Goal: Task Accomplishment & Management: Use online tool/utility

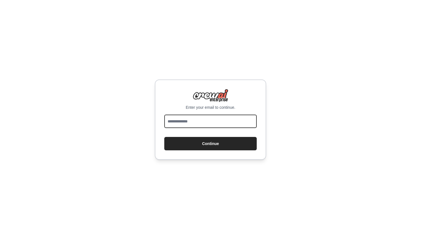
click at [207, 120] on input "email" at bounding box center [210, 120] width 92 height 13
type input "**********"
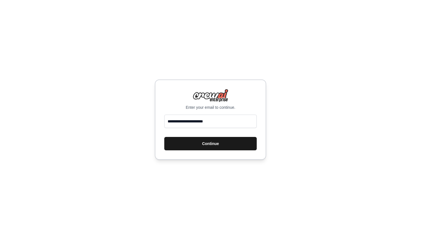
click at [219, 143] on button "Continue" at bounding box center [210, 143] width 92 height 13
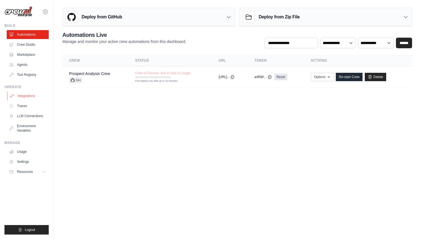
click at [30, 96] on link "Integrations" at bounding box center [28, 95] width 42 height 9
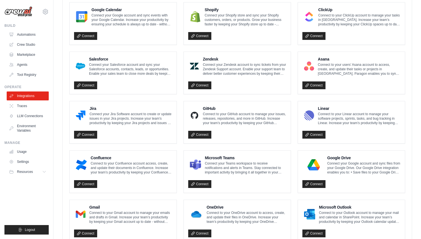
scroll to position [284, 0]
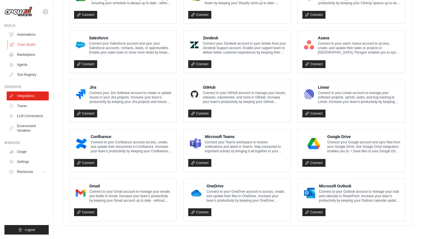
click at [28, 44] on link "Crew Studio" at bounding box center [28, 44] width 42 height 9
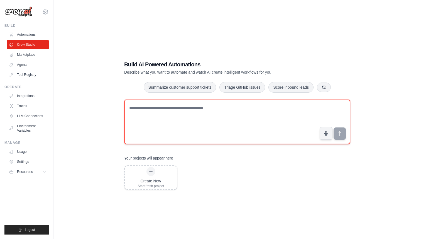
click at [158, 108] on textarea at bounding box center [237, 121] width 226 height 45
paste textarea "**********"
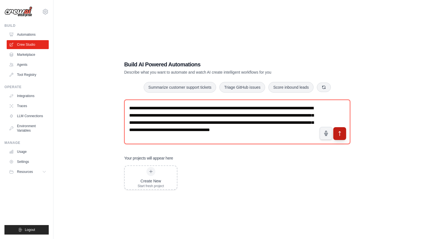
type textarea "**********"
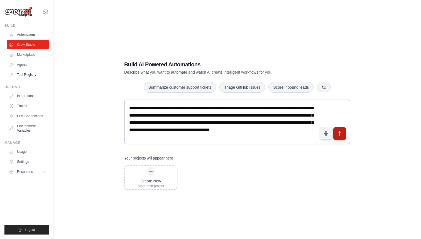
click at [341, 136] on button "submit" at bounding box center [339, 133] width 13 height 13
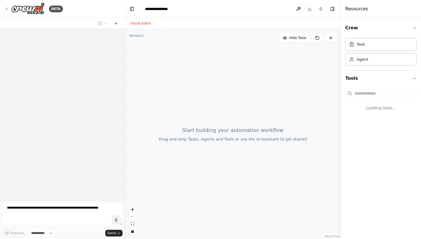
select select "****"
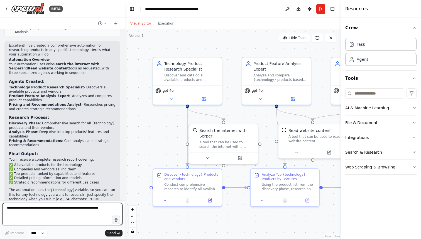
scroll to position [349, 0]
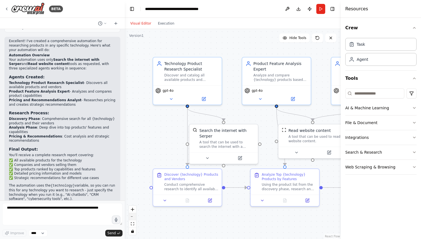
click at [134, 218] on button "zoom out" at bounding box center [132, 216] width 7 height 7
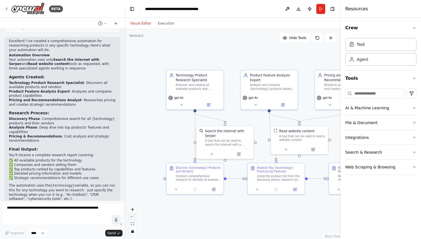
click at [134, 218] on button "zoom out" at bounding box center [132, 216] width 7 height 7
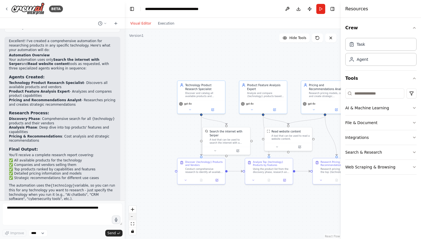
click at [134, 218] on button "zoom out" at bounding box center [132, 216] width 7 height 7
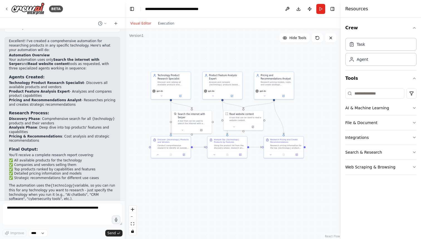
drag, startPoint x: 231, startPoint y: 68, endPoint x: 195, endPoint y: 50, distance: 39.8
click at [195, 50] on div ".deletable-edge-delete-btn { width: 20px; height: 20px; border: 0px solid #ffff…" at bounding box center [233, 134] width 216 height 210
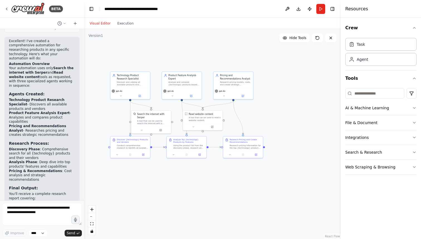
scroll to position [415, 0]
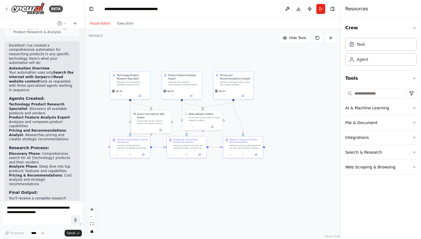
drag, startPoint x: 124, startPoint y: 94, endPoint x: 84, endPoint y: 92, distance: 39.6
click at [84, 92] on div "BETA I want to research all of the product available for a specific technology.…" at bounding box center [210, 119] width 421 height 239
click at [94, 209] on button "zoom in" at bounding box center [91, 208] width 7 height 7
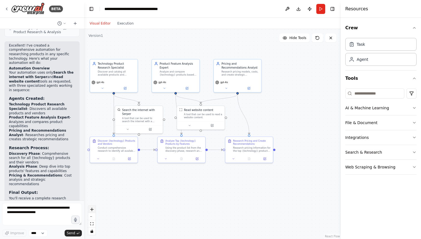
click at [94, 208] on button "zoom in" at bounding box center [91, 208] width 7 height 7
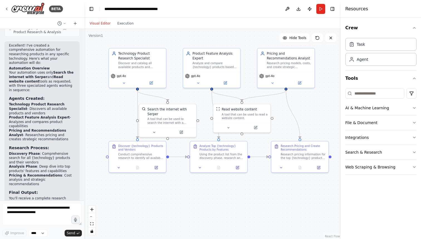
drag, startPoint x: 144, startPoint y: 194, endPoint x: 187, endPoint y: 198, distance: 43.1
click at [187, 198] on div ".deletable-edge-delete-btn { width: 20px; height: 20px; border: 0px solid #ffff…" at bounding box center [212, 134] width 257 height 210
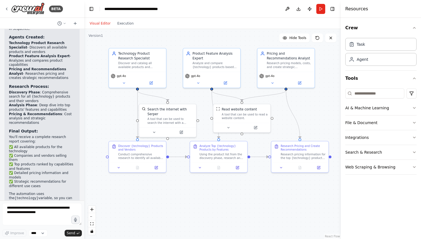
scroll to position [480, 0]
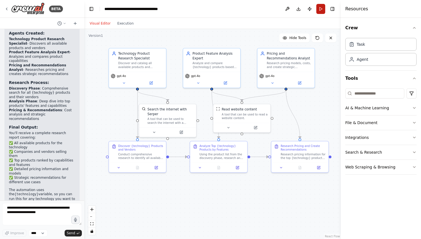
click at [320, 8] on button "Run" at bounding box center [320, 9] width 9 height 10
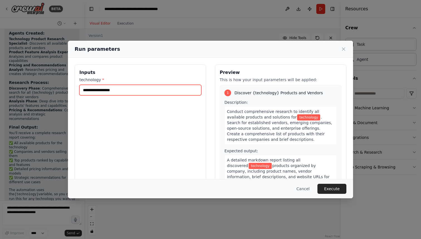
click at [148, 92] on input "technology *" at bounding box center [140, 90] width 122 height 11
type input "**********"
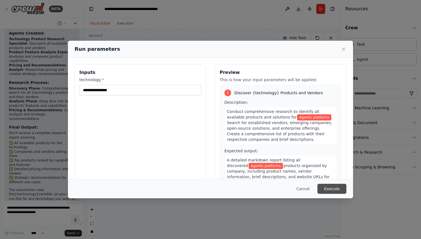
click at [331, 187] on button "Execute" at bounding box center [331, 188] width 29 height 10
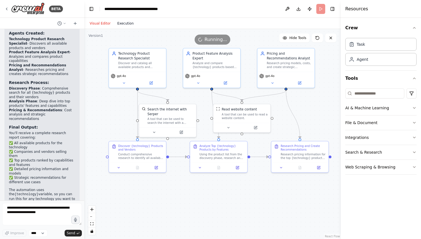
click at [125, 22] on button "Execution" at bounding box center [125, 23] width 23 height 7
click at [100, 23] on button "Visual Editor" at bounding box center [100, 23] width 28 height 7
click at [321, 9] on button "Run" at bounding box center [320, 9] width 9 height 10
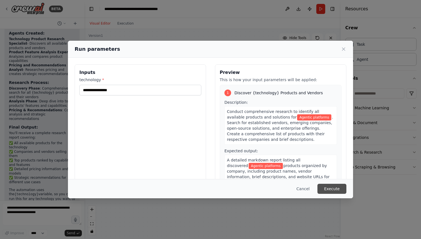
click at [332, 188] on button "Execute" at bounding box center [331, 188] width 29 height 10
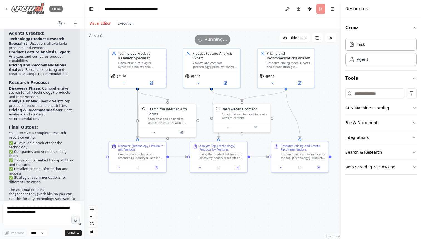
click at [7, 8] on icon at bounding box center [6, 9] width 4 height 4
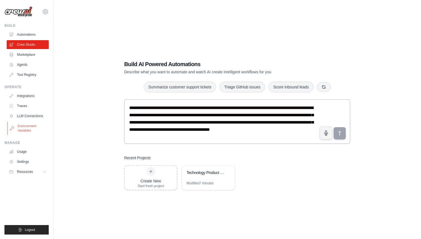
click at [23, 128] on link "Environment Variables" at bounding box center [28, 127] width 42 height 13
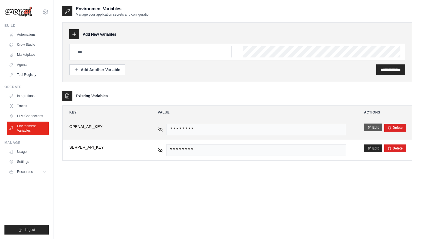
click at [375, 126] on button "Edit" at bounding box center [373, 127] width 18 height 8
click at [371, 127] on button "Save" at bounding box center [371, 127] width 14 height 8
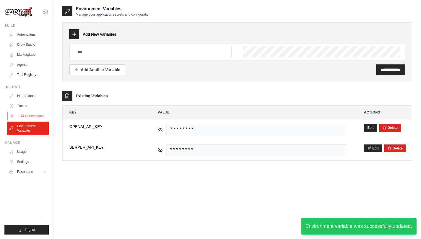
click at [26, 116] on link "LLM Connections" at bounding box center [28, 115] width 42 height 9
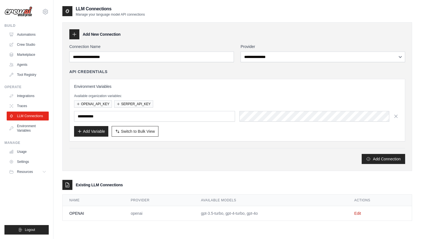
scroll to position [11, 0]
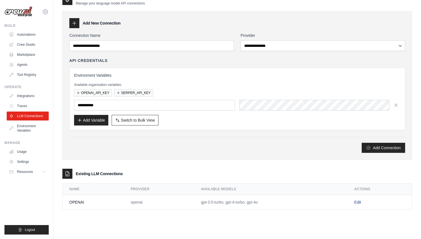
click at [360, 203] on link "Edit" at bounding box center [357, 202] width 7 height 4
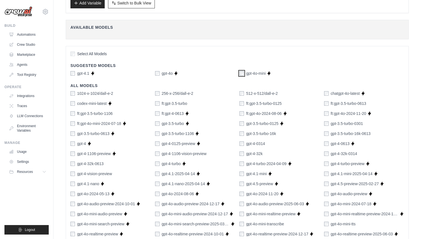
scroll to position [318, 0]
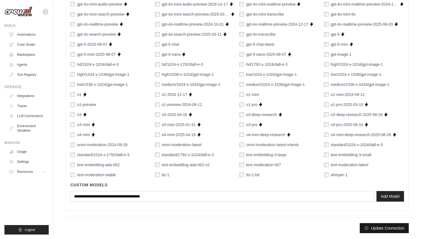
click at [382, 229] on button "Update Connection" at bounding box center [384, 228] width 49 height 10
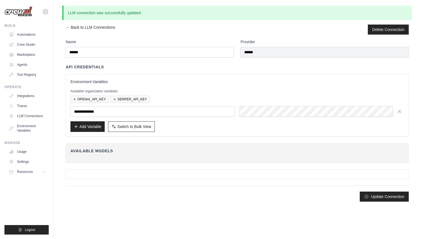
scroll to position [0, 0]
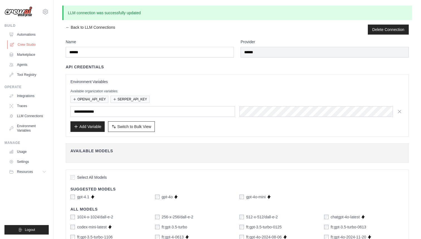
click at [26, 45] on link "Crew Studio" at bounding box center [28, 44] width 42 height 9
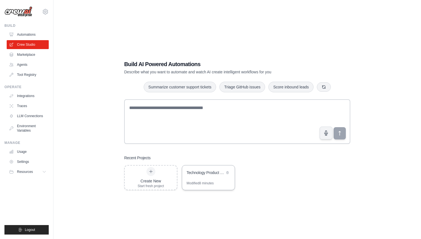
click at [215, 175] on div "Technology Product Research & Analysis" at bounding box center [206, 173] width 38 height 6
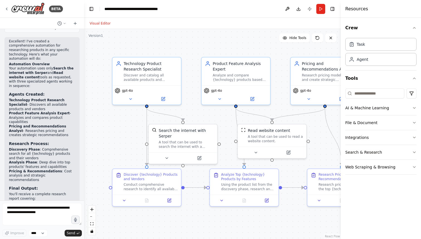
scroll to position [480, 0]
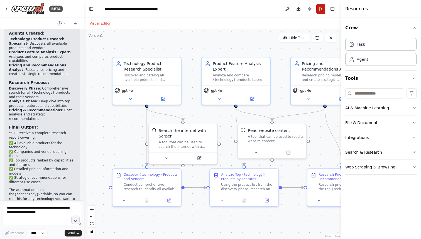
click at [318, 9] on button "Run" at bounding box center [320, 9] width 9 height 10
click at [132, 97] on icon at bounding box center [130, 98] width 4 height 4
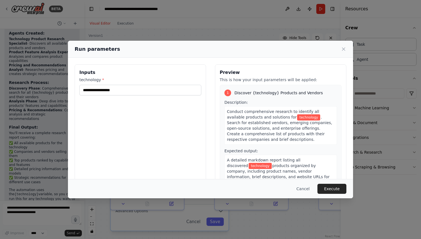
scroll to position [0, 0]
click at [344, 49] on icon at bounding box center [344, 49] width 6 height 6
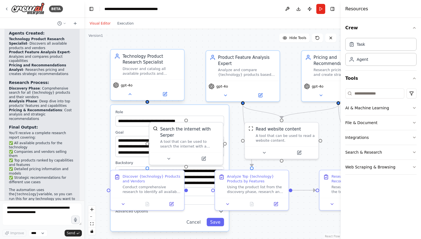
click at [134, 88] on div "gpt-4o" at bounding box center [148, 89] width 74 height 21
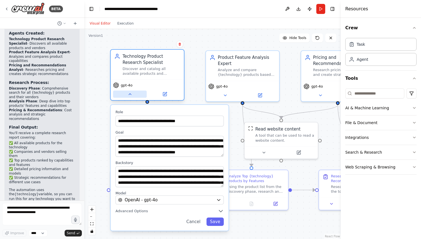
click at [134, 93] on button at bounding box center [130, 93] width 34 height 7
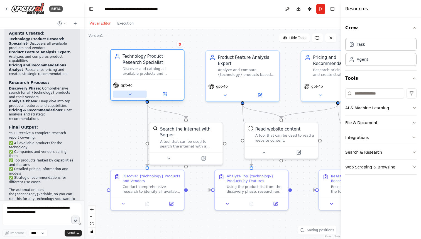
click at [131, 96] on icon at bounding box center [130, 94] width 5 height 5
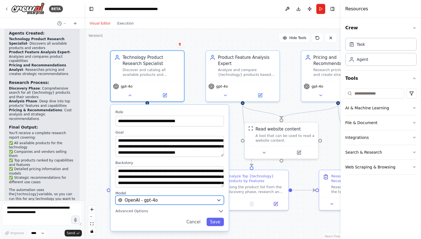
click at [207, 200] on div "OpenAI - gpt-4o" at bounding box center [166, 200] width 96 height 6
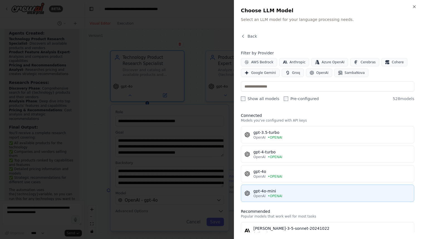
click at [281, 192] on div "gpt-4o-mini" at bounding box center [331, 191] width 157 height 6
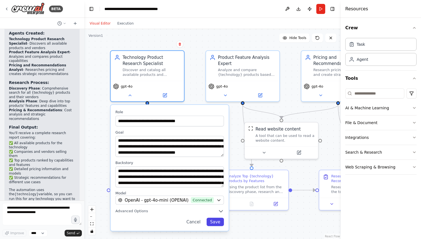
click at [218, 222] on button "Save" at bounding box center [215, 221] width 17 height 8
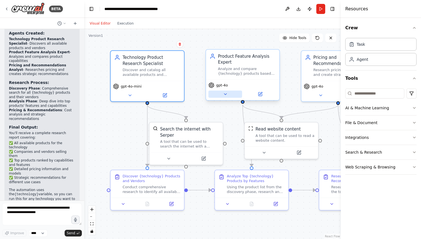
click at [227, 93] on icon at bounding box center [225, 94] width 5 height 5
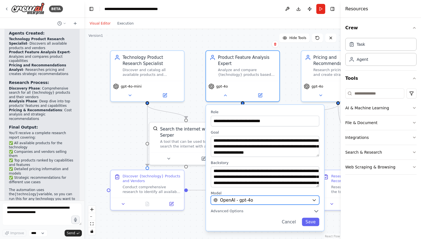
click at [263, 200] on div "OpenAI - gpt-4o" at bounding box center [262, 200] width 96 height 6
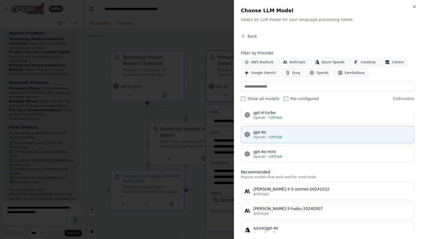
scroll to position [41, 0]
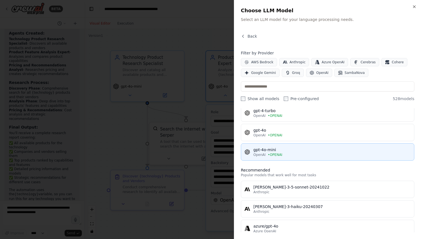
click at [285, 151] on div "gpt-4o-mini" at bounding box center [331, 150] width 157 height 6
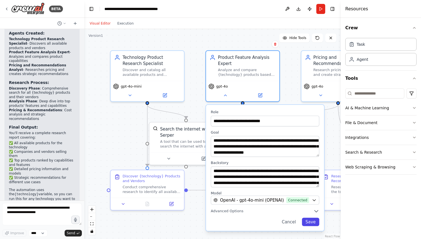
click at [310, 219] on button "Save" at bounding box center [310, 221] width 17 height 8
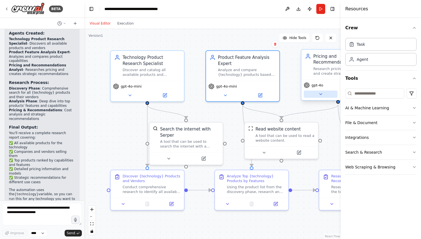
click at [319, 95] on icon at bounding box center [320, 94] width 5 height 5
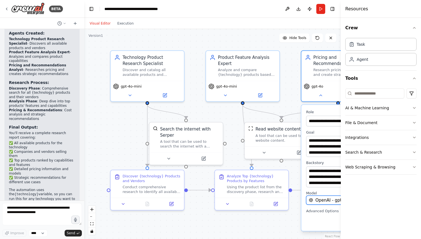
click at [320, 200] on span "OpenAI - gpt-4o" at bounding box center [331, 200] width 33 height 6
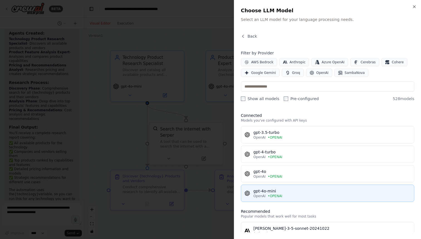
click at [262, 190] on div "gpt-4o-mini" at bounding box center [331, 191] width 157 height 6
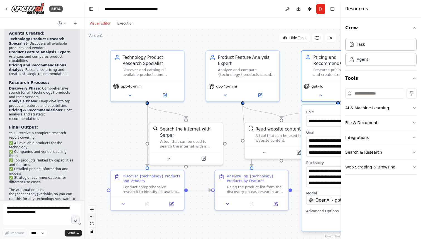
click at [94, 219] on button "zoom out" at bounding box center [91, 216] width 7 height 7
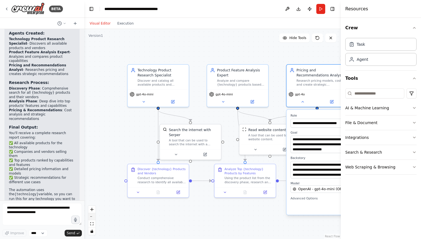
click at [94, 218] on button "zoom out" at bounding box center [91, 216] width 7 height 7
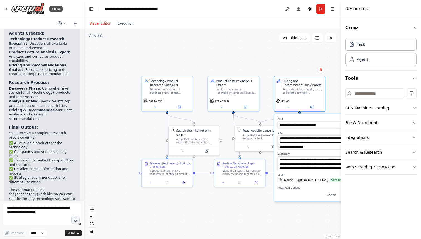
click at [224, 214] on div ".deletable-edge-delete-btn { width: 20px; height: 20px; border: 0px solid #ffff…" at bounding box center [212, 134] width 257 height 210
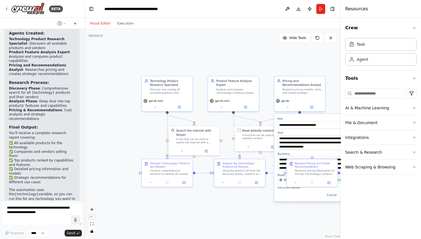
click at [91, 215] on button "zoom out" at bounding box center [91, 216] width 7 height 7
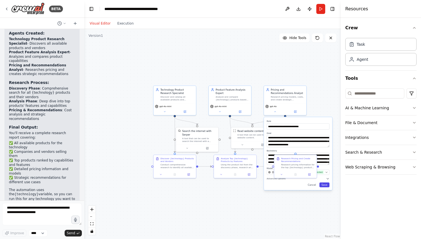
click at [326, 185] on button "Save" at bounding box center [324, 184] width 10 height 5
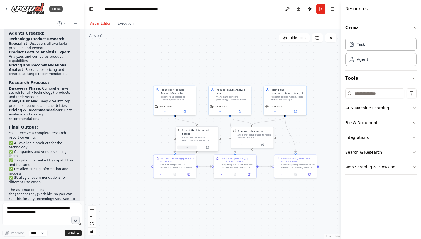
click at [187, 149] on button at bounding box center [186, 147] width 19 height 4
click at [323, 9] on button "Run" at bounding box center [320, 9] width 9 height 10
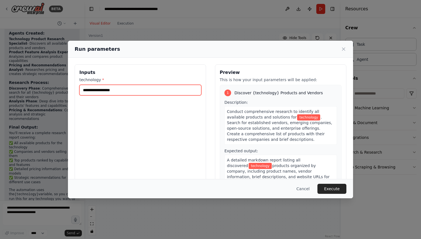
click at [123, 93] on input "technology *" at bounding box center [140, 90] width 122 height 11
type input "**********"
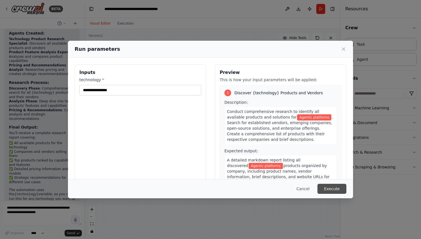
click at [336, 188] on button "Execute" at bounding box center [331, 188] width 29 height 10
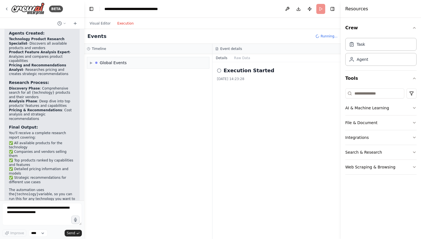
click at [123, 23] on button "Execution" at bounding box center [125, 23] width 23 height 7
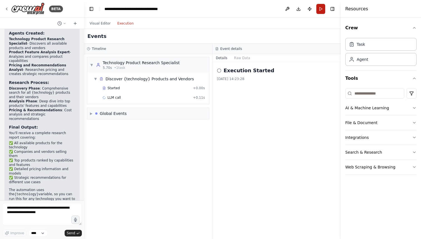
click at [319, 7] on button "Run" at bounding box center [320, 9] width 9 height 10
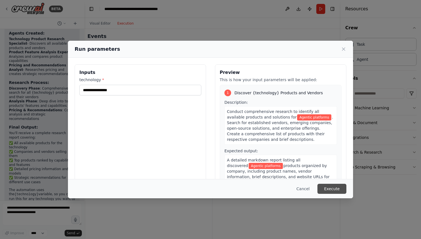
click at [336, 189] on button "Execute" at bounding box center [331, 188] width 29 height 10
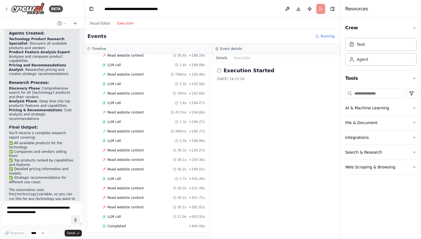
scroll to position [1160, 0]
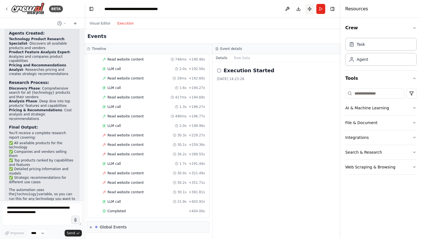
click at [309, 8] on button "Publish" at bounding box center [309, 9] width 9 height 10
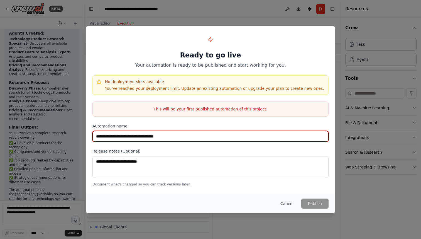
click at [211, 135] on input "**********" at bounding box center [210, 136] width 236 height 11
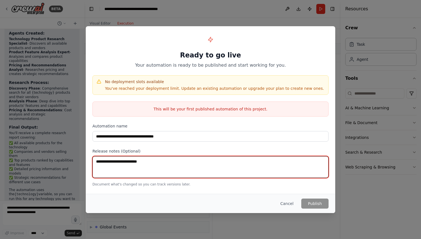
click at [184, 165] on textarea at bounding box center [210, 167] width 236 height 22
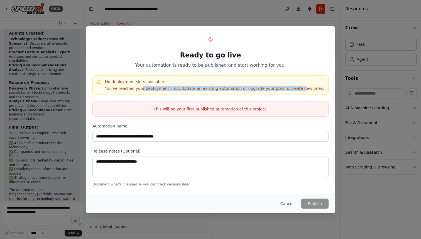
drag, startPoint x: 140, startPoint y: 89, endPoint x: 287, endPoint y: 88, distance: 147.6
click at [287, 88] on p "You've reached your deployment limit. Update an existing automation or upgrade …" at bounding box center [214, 88] width 219 height 6
click at [285, 199] on button "Cancel" at bounding box center [287, 203] width 22 height 10
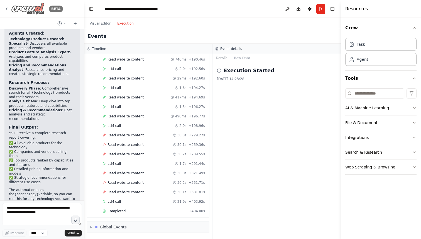
click at [7, 8] on icon at bounding box center [6, 9] width 1 height 2
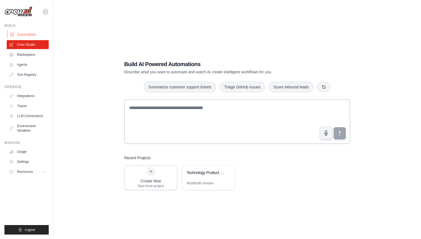
click at [35, 35] on link "Automations" at bounding box center [28, 34] width 42 height 9
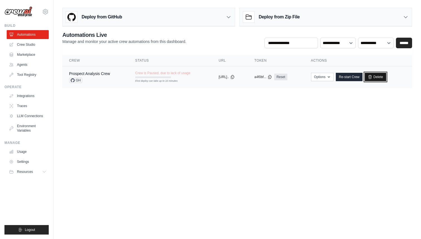
click at [380, 78] on link "Delete" at bounding box center [375, 77] width 21 height 8
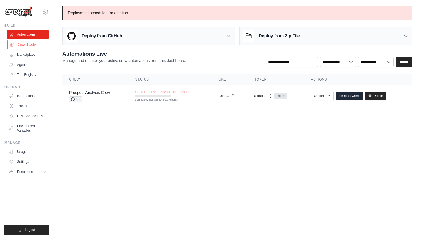
click at [24, 43] on link "Crew Studio" at bounding box center [28, 44] width 42 height 9
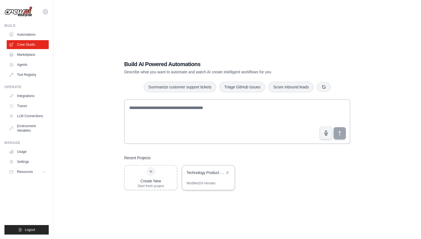
click at [208, 172] on div "Technology Product Research & Analysis" at bounding box center [206, 173] width 38 height 6
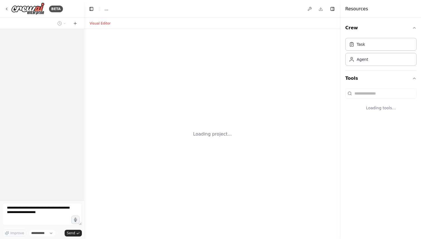
select select "****"
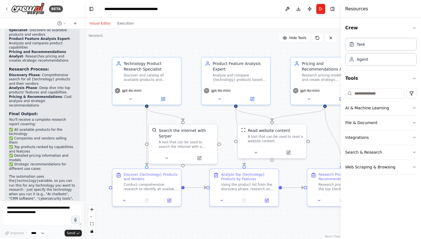
scroll to position [480, 0]
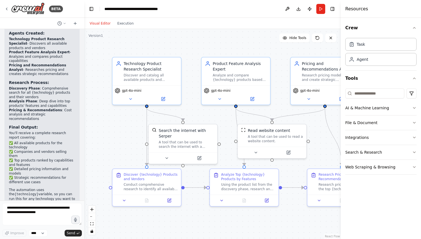
click at [310, 8] on button "Publish" at bounding box center [309, 9] width 9 height 10
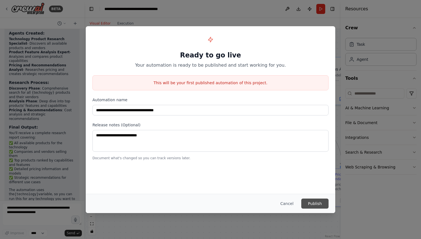
click at [314, 202] on button "Publish" at bounding box center [314, 203] width 27 height 10
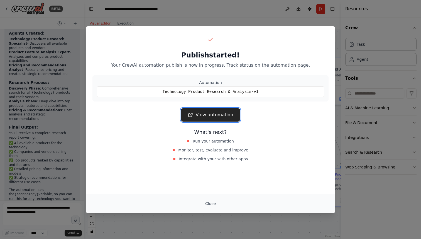
click at [207, 116] on link "View automation" at bounding box center [210, 114] width 59 height 13
click at [211, 201] on button "Close" at bounding box center [210, 203] width 19 height 10
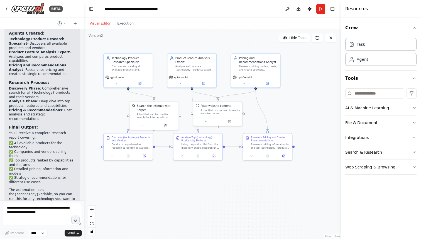
drag, startPoint x: 263, startPoint y: 48, endPoint x: 206, endPoint y: 45, distance: 56.6
click at [206, 45] on div ".deletable-edge-delete-btn { width: 20px; height: 20px; border: 0px solid #ffff…" at bounding box center [212, 134] width 257 height 210
click at [416, 136] on icon "button" at bounding box center [414, 137] width 4 height 4
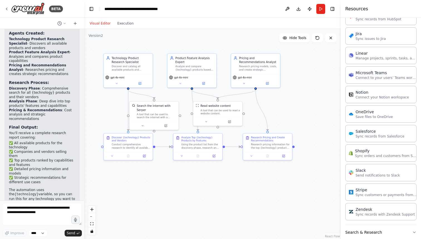
scroll to position [315, 0]
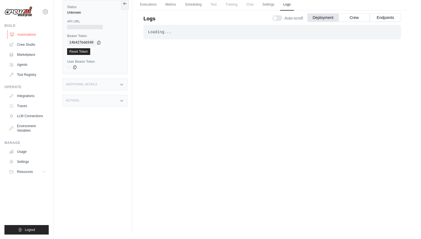
click at [31, 33] on link "Automations" at bounding box center [28, 34] width 42 height 9
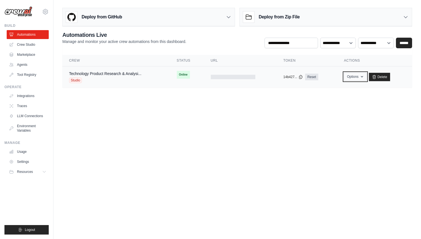
click at [356, 78] on button "Options" at bounding box center [355, 76] width 23 height 8
drag, startPoint x: 221, startPoint y: 91, endPoint x: 223, endPoint y: 84, distance: 7.8
click at [221, 91] on main "Deploy from GitHub Deploy your project directly from GitHub. Select a repositor…" at bounding box center [237, 50] width 368 height 100
click at [227, 78] on div at bounding box center [233, 77] width 45 height 4
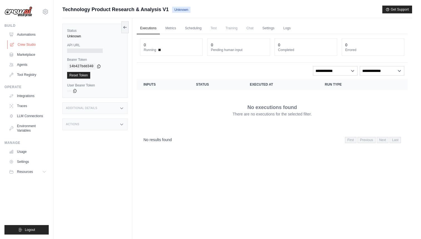
click at [26, 44] on link "Crew Studio" at bounding box center [28, 44] width 42 height 9
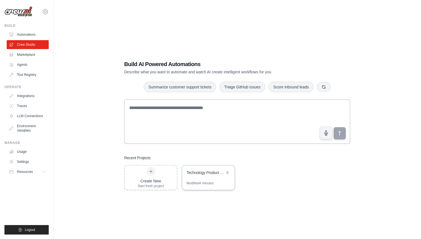
click at [205, 175] on div "Technology Product Research & Analysis" at bounding box center [206, 173] width 38 height 6
click at [33, 34] on link "Automations" at bounding box center [28, 34] width 42 height 9
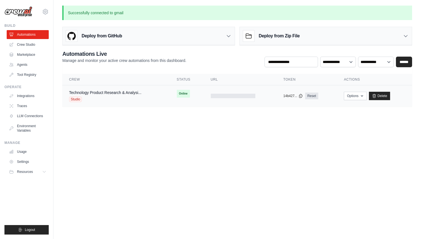
click at [229, 97] on div at bounding box center [233, 96] width 45 height 4
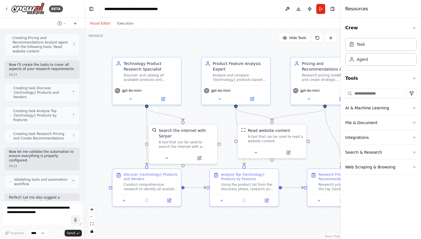
scroll to position [224, 0]
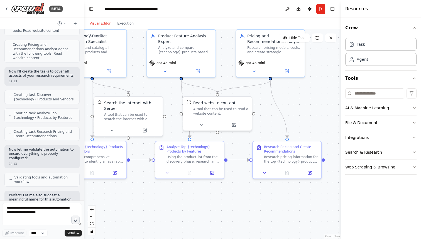
drag, startPoint x: 313, startPoint y: 121, endPoint x: 258, endPoint y: 93, distance: 61.1
click at [258, 93] on div ".deletable-edge-delete-btn { width: 20px; height: 20px; border: 0px solid #ffff…" at bounding box center [212, 134] width 257 height 210
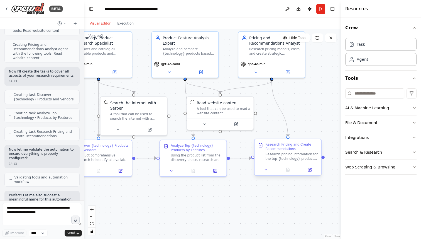
click at [303, 155] on div "Research pricing information for the top {technology} products identified in th…" at bounding box center [291, 156] width 52 height 9
click at [269, 170] on button at bounding box center [266, 169] width 19 height 6
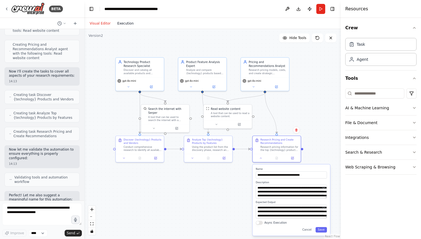
click at [121, 23] on button "Execution" at bounding box center [125, 23] width 23 height 7
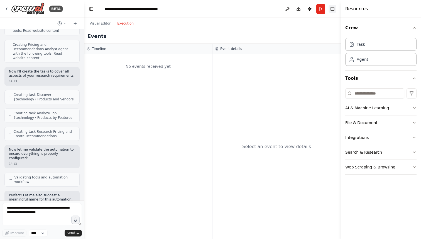
click at [333, 11] on button "Toggle Right Sidebar" at bounding box center [333, 9] width 8 height 8
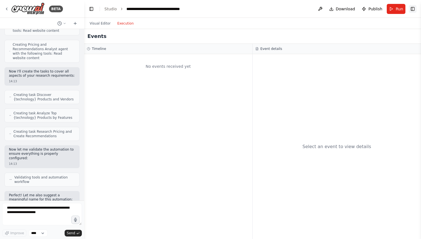
click at [415, 9] on button "Toggle Right Sidebar" at bounding box center [413, 9] width 8 height 8
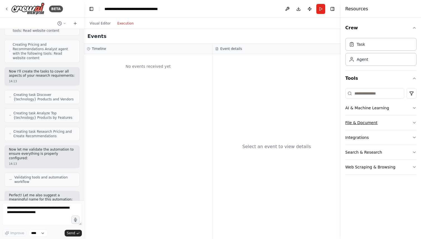
click at [354, 122] on button "File & Document" at bounding box center [380, 122] width 71 height 14
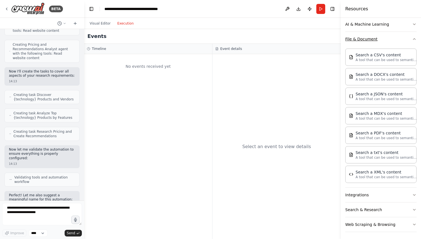
scroll to position [85, 0]
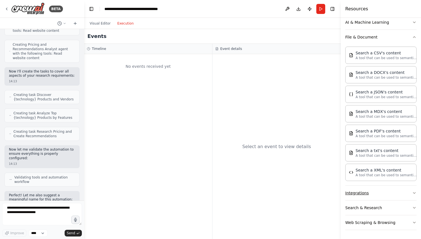
click at [378, 192] on button "Integrations" at bounding box center [380, 192] width 71 height 14
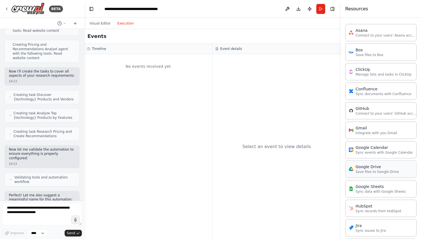
scroll to position [270, 0]
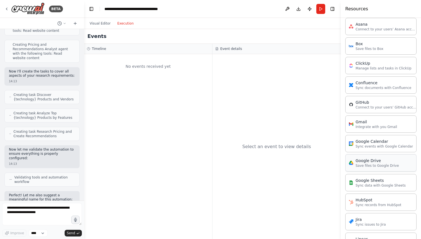
click at [361, 168] on div "Google Drive Save files to Google Drive" at bounding box center [380, 162] width 71 height 17
click at [365, 163] on p "Save files to Google Drive" at bounding box center [377, 165] width 43 height 4
click at [97, 23] on button "Visual Editor" at bounding box center [100, 23] width 28 height 7
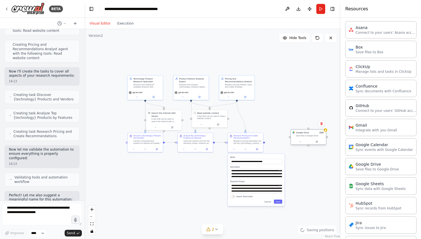
drag, startPoint x: 337, startPoint y: 150, endPoint x: 290, endPoint y: 136, distance: 48.8
click at [290, 136] on div "Google Drive 0 of 9 Save files to Google Drive" at bounding box center [308, 137] width 36 height 16
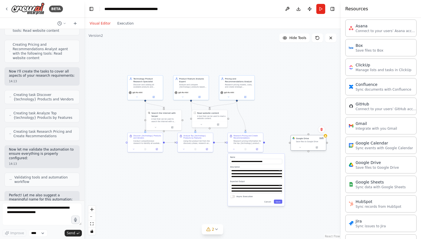
drag, startPoint x: 295, startPoint y: 136, endPoint x: 295, endPoint y: 142, distance: 5.6
click at [295, 142] on div "Google Drive 0 of 9 Save files to Google Drive" at bounding box center [309, 140] width 32 height 6
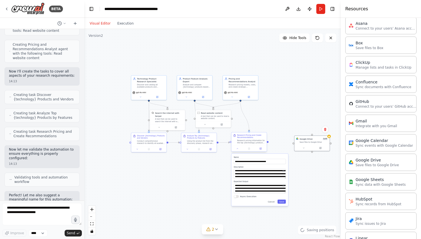
drag, startPoint x: 265, startPoint y: 142, endPoint x: 268, endPoint y: 142, distance: 3.6
click at [268, 142] on div ".deletable-edge-delete-btn { width: 20px; height: 20px; border: 0px solid #ffff…" at bounding box center [212, 134] width 257 height 210
drag, startPoint x: 268, startPoint y: 142, endPoint x: 296, endPoint y: 144, distance: 28.2
click at [293, 144] on div ".deletable-edge-delete-btn { width: 20px; height: 20px; border: 0px solid #ffff…" at bounding box center [212, 134] width 257 height 210
click at [307, 137] on div "Google Drive" at bounding box center [306, 138] width 13 height 3
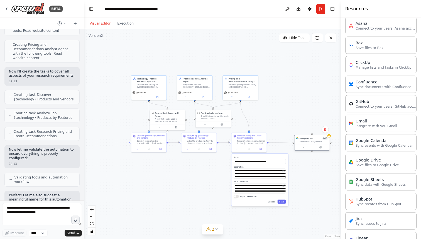
drag, startPoint x: 268, startPoint y: 142, endPoint x: 293, endPoint y: 143, distance: 25.1
click at [249, 143] on div "Technology Product Research Specialist Discover and catalog all available produ…" at bounding box center [183, 115] width 132 height 108
drag, startPoint x: 268, startPoint y: 142, endPoint x: 306, endPoint y: 141, distance: 38.2
click at [249, 141] on div "Technology Product Research Specialist Discover and catalog all available produ…" at bounding box center [183, 115] width 132 height 108
click at [281, 203] on button "Save" at bounding box center [282, 201] width 8 height 4
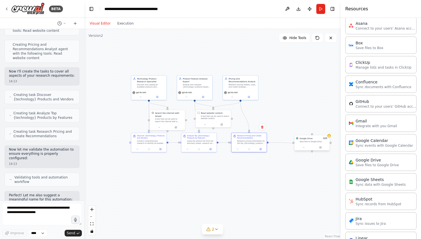
drag, startPoint x: 268, startPoint y: 142, endPoint x: 293, endPoint y: 143, distance: 25.7
click at [249, 143] on div "Technology Product Research Specialist Discover and catalog all available produ…" at bounding box center [183, 115] width 132 height 108
click at [294, 144] on div "Google Drive 0 of 9 Save files to Google Drive" at bounding box center [311, 139] width 35 height 9
click at [307, 148] on button at bounding box center [304, 146] width 16 height 3
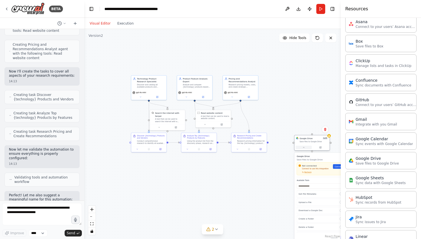
scroll to position [273, 0]
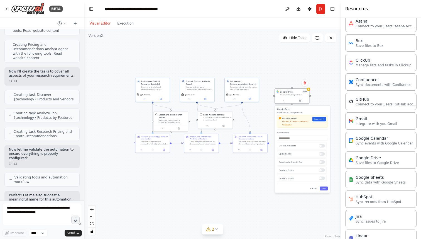
drag, startPoint x: 302, startPoint y: 139, endPoint x: 282, endPoint y: 92, distance: 51.0
click at [282, 92] on div "Google Drive" at bounding box center [286, 91] width 13 height 3
click at [317, 121] on link "Connect" at bounding box center [319, 119] width 14 height 4
drag, startPoint x: 268, startPoint y: 142, endPoint x: 274, endPoint y: 95, distance: 47.4
click at [274, 95] on div ".deletable-edge-delete-btn { width: 20px; height: 20px; border: 0px solid #ffff…" at bounding box center [212, 134] width 257 height 210
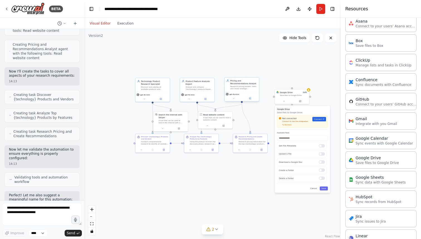
click at [259, 89] on div "Pricing and Recommendations Analyst Research pricing models, costs, and create …" at bounding box center [241, 89] width 35 height 24
drag, startPoint x: 242, startPoint y: 103, endPoint x: 274, endPoint y: 98, distance: 32.6
click at [274, 98] on div ".deletable-edge-delete-btn { width: 20px; height: 20px; border: 0px solid #ffff…" at bounding box center [212, 134] width 257 height 210
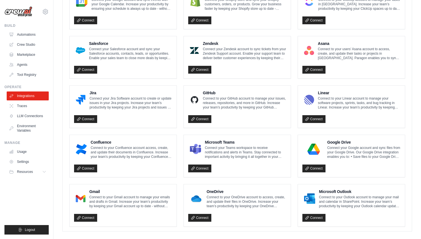
scroll to position [278, 0]
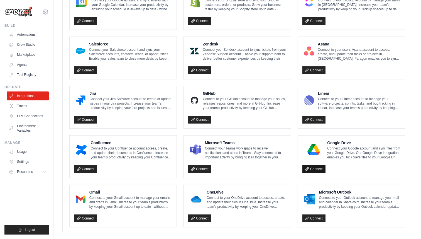
click at [312, 167] on link "Connect" at bounding box center [313, 169] width 23 height 8
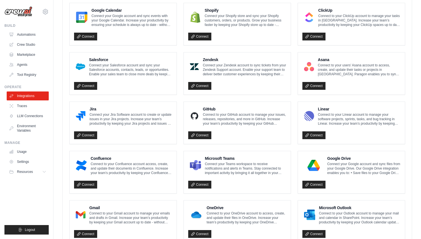
scroll to position [284, 0]
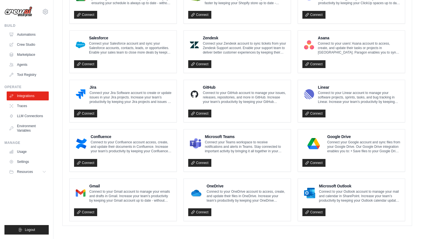
click at [119, 197] on p "Connect to your Gmail account to manage your emails and drafts in Gmail. Increa…" at bounding box center [130, 195] width 83 height 13
click at [91, 210] on link "Connect" at bounding box center [85, 212] width 23 height 8
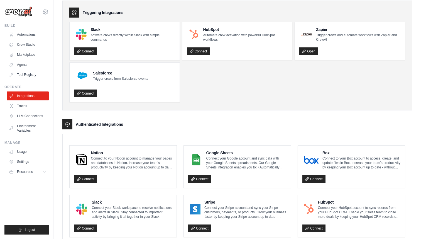
scroll to position [0, 0]
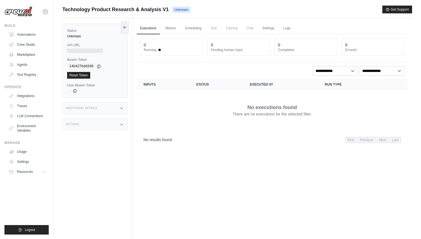
click at [87, 49] on div at bounding box center [85, 50] width 36 height 4
click at [75, 91] on icon at bounding box center [75, 90] width 4 height 4
click at [74, 91] on icon at bounding box center [75, 90] width 4 height 4
click at [75, 90] on icon at bounding box center [75, 90] width 4 height 4
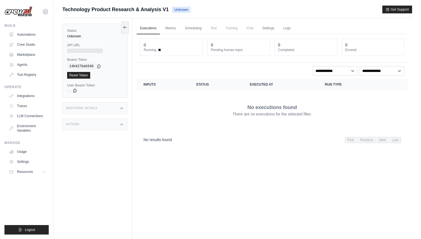
click at [75, 90] on icon at bounding box center [75, 90] width 4 height 4
click at [23, 33] on link "Automations" at bounding box center [28, 34] width 42 height 9
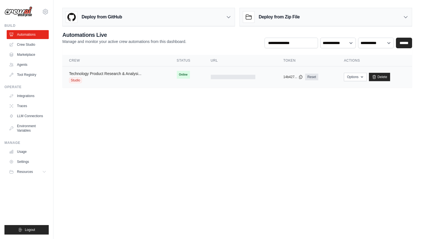
click at [122, 74] on link "Technology Product Research & Analysi..." at bounding box center [105, 73] width 72 height 4
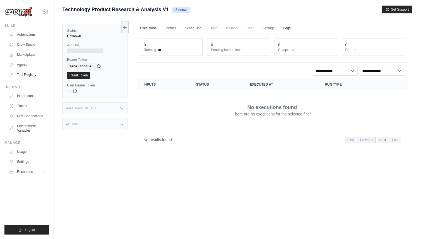
click at [288, 27] on link "Logs" at bounding box center [287, 29] width 14 height 12
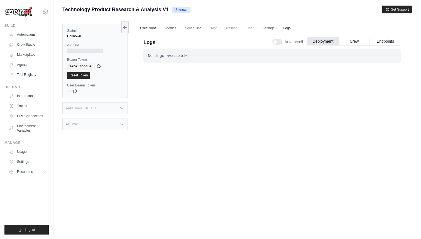
click at [148, 27] on link "Executions" at bounding box center [148, 29] width 23 height 12
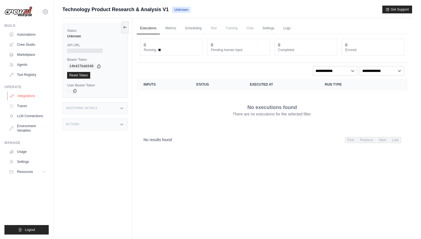
scroll to position [24, 0]
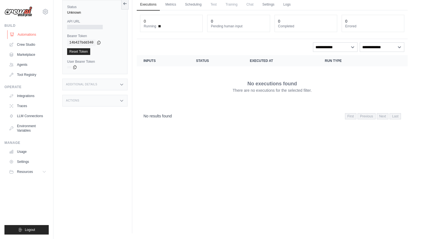
click at [29, 36] on link "Automations" at bounding box center [28, 34] width 42 height 9
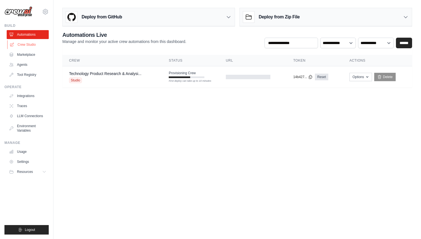
click at [30, 44] on link "Crew Studio" at bounding box center [28, 44] width 42 height 9
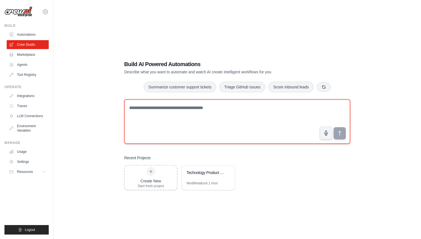
click at [192, 121] on textarea at bounding box center [237, 121] width 226 height 45
type textarea "*"
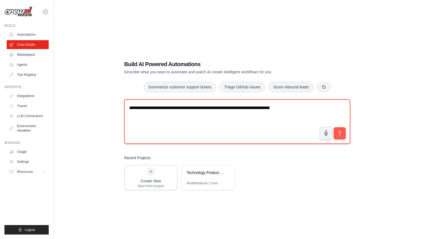
click at [301, 109] on textarea "**********" at bounding box center [237, 121] width 226 height 45
click at [235, 108] on textarea "**********" at bounding box center [237, 121] width 226 height 45
type textarea "**********"
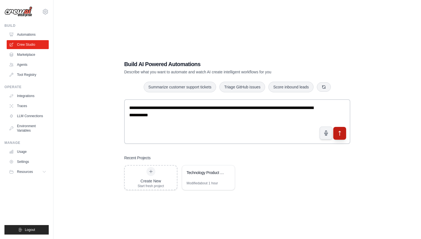
click at [339, 133] on icon "submit" at bounding box center [340, 133] width 6 height 6
click at [35, 34] on link "Automations" at bounding box center [28, 34] width 42 height 9
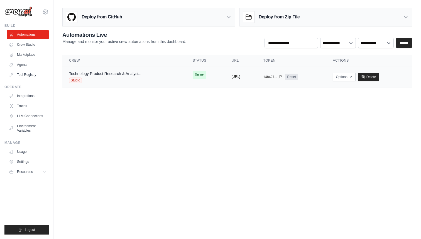
click at [240, 77] on button "[URL]" at bounding box center [236, 76] width 9 height 4
click at [32, 45] on link "Crew Studio" at bounding box center [28, 44] width 42 height 9
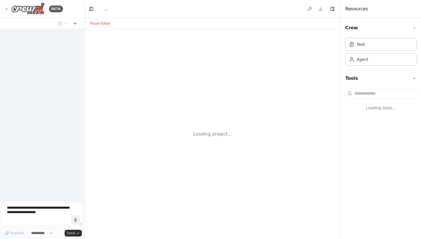
select select "****"
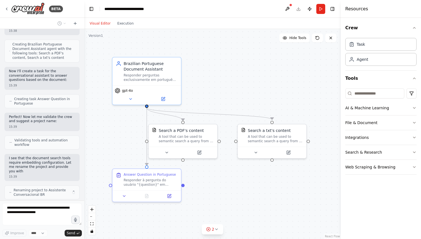
scroll to position [266, 0]
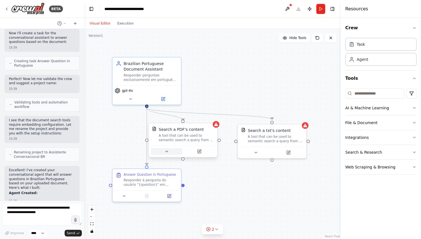
click at [168, 152] on icon at bounding box center [167, 151] width 4 height 4
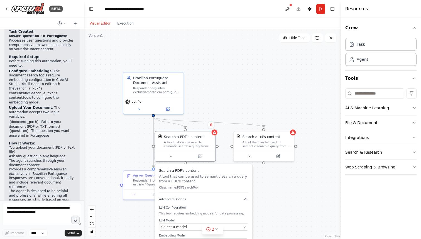
scroll to position [495, 0]
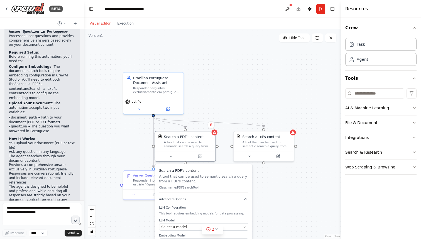
click at [272, 183] on div ".deletable-edge-delete-btn { width: 20px; height: 20px; border: 0px solid #ffff…" at bounding box center [212, 134] width 257 height 210
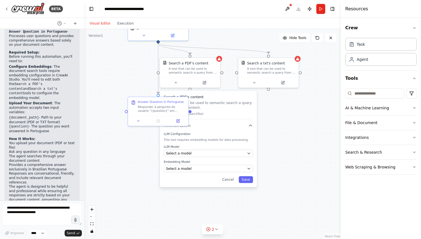
drag, startPoint x: 272, startPoint y: 183, endPoint x: 277, endPoint y: 110, distance: 73.6
click at [277, 110] on div ".deletable-edge-delete-btn { width: 20px; height: 20px; border: 0px solid #ffff…" at bounding box center [212, 134] width 257 height 210
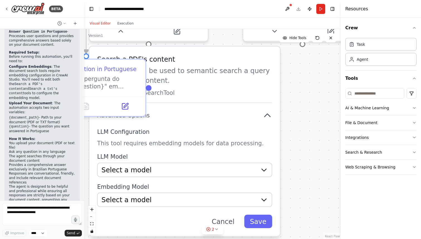
drag, startPoint x: 261, startPoint y: 131, endPoint x: 321, endPoint y: 105, distance: 65.0
click at [321, 105] on div ".deletable-edge-delete-btn { width: 20px; height: 20px; border: 0px solid #ffff…" at bounding box center [212, 134] width 257 height 210
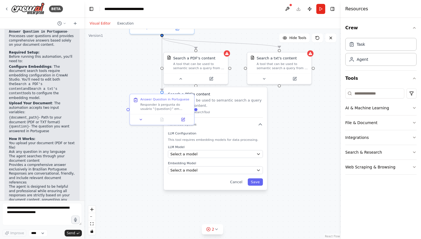
drag, startPoint x: 327, startPoint y: 102, endPoint x: 285, endPoint y: 116, distance: 43.9
click at [285, 116] on div ".deletable-edge-delete-btn { width: 20px; height: 20px; border: 0px solid #ffff…" at bounding box center [212, 134] width 257 height 210
click at [256, 154] on icon "button" at bounding box center [258, 154] width 4 height 4
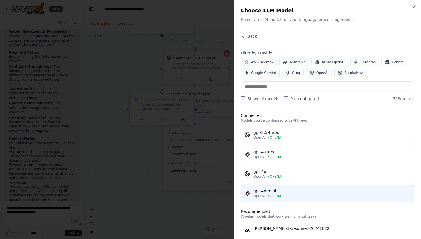
click at [273, 190] on div "gpt-4o-mini" at bounding box center [331, 191] width 157 height 6
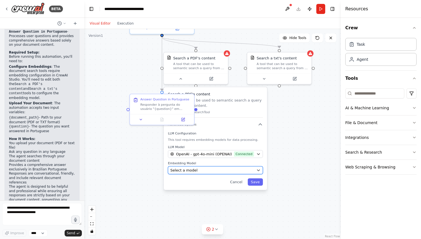
click at [227, 172] on div "Select a model" at bounding box center [212, 169] width 84 height 5
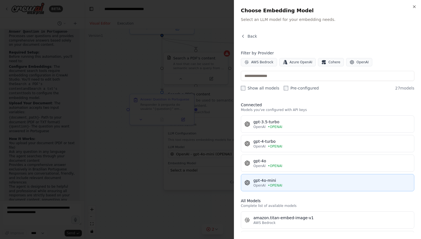
click at [264, 181] on div "gpt-4o-mini" at bounding box center [331, 180] width 157 height 6
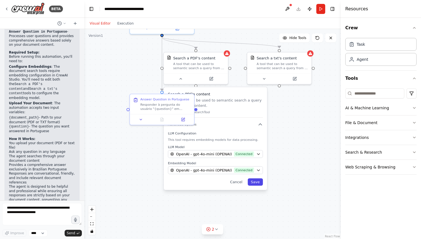
click at [260, 183] on button "Save" at bounding box center [255, 181] width 15 height 7
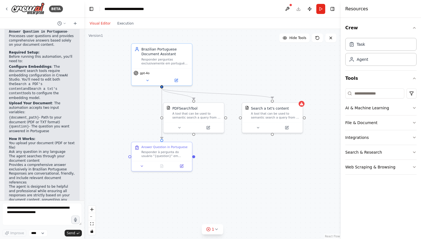
drag, startPoint x: 126, startPoint y: 65, endPoint x: 123, endPoint y: 112, distance: 47.5
click at [123, 112] on div ".deletable-edge-delete-btn { width: 20px; height: 20px; border: 0px solid #ffff…" at bounding box center [212, 134] width 257 height 210
click at [176, 82] on button at bounding box center [176, 80] width 28 height 6
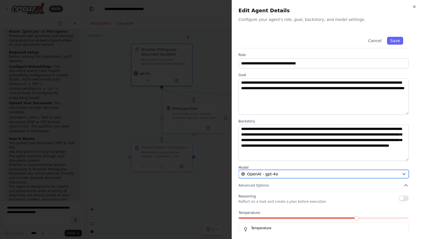
click at [299, 172] on div "OpenAI - gpt-4o" at bounding box center [320, 174] width 158 height 6
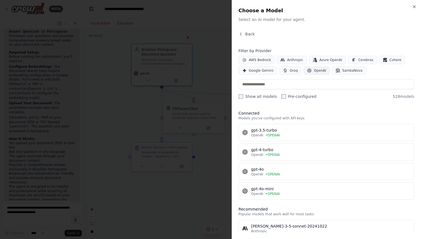
click at [310, 71] on button "OpenAI" at bounding box center [317, 70] width 26 height 8
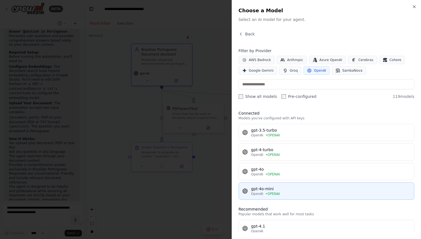
click at [261, 189] on div "gpt-4o-mini" at bounding box center [331, 189] width 160 height 6
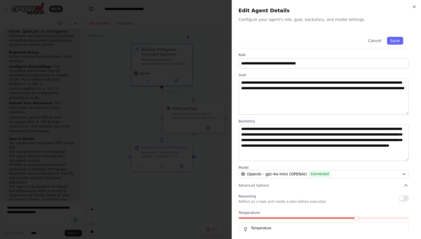
scroll to position [14, 0]
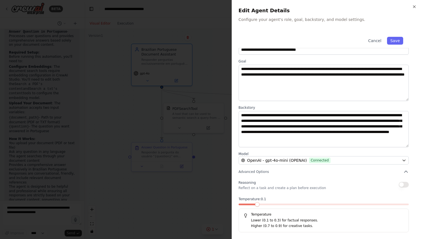
click at [255, 204] on span at bounding box center [257, 204] width 4 height 4
click at [393, 40] on button "Save" at bounding box center [395, 41] width 16 height 8
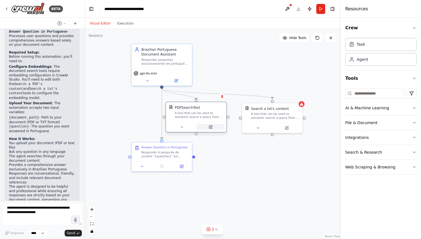
click at [208, 127] on button at bounding box center [211, 127] width 28 height 6
click at [211, 113] on div "A tool that can be used to semantic search a query from a PDF's content." at bounding box center [199, 115] width 49 height 8
click at [182, 126] on icon at bounding box center [182, 127] width 4 height 4
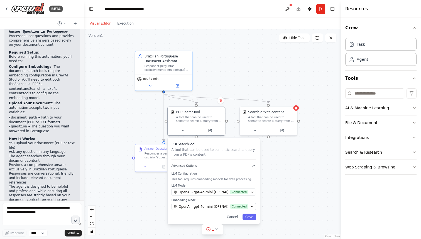
click at [252, 165] on icon "button" at bounding box center [253, 165] width 5 height 5
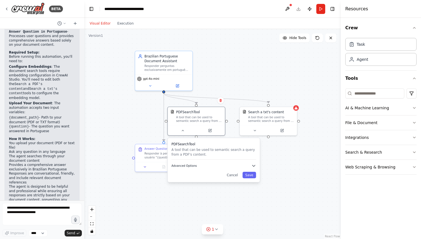
click at [252, 165] on icon "button" at bounding box center [253, 165] width 5 height 5
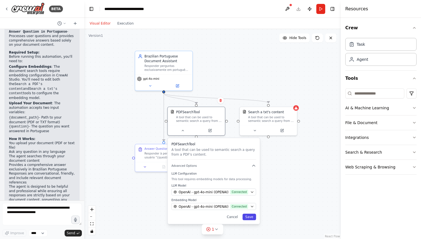
click at [249, 216] on button "Save" at bounding box center [250, 216] width 14 height 6
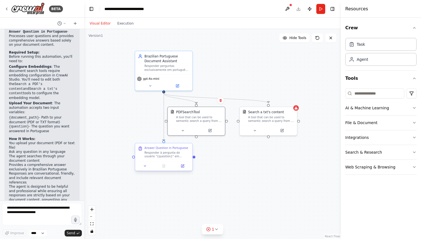
click at [162, 152] on div "Responder à pergunta do usuário "{question}" em português brasileiro, baseando-…" at bounding box center [167, 155] width 45 height 8
click at [145, 165] on icon at bounding box center [145, 165] width 2 height 1
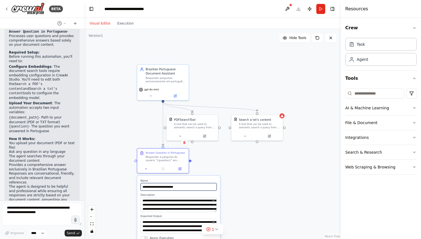
drag, startPoint x: 206, startPoint y: 187, endPoint x: 237, endPoint y: 187, distance: 30.4
click at [229, 173] on div ".deletable-edge-delete-btn { width: 20px; height: 20px; border: 0px solid #ffff…" at bounding box center [212, 134] width 257 height 210
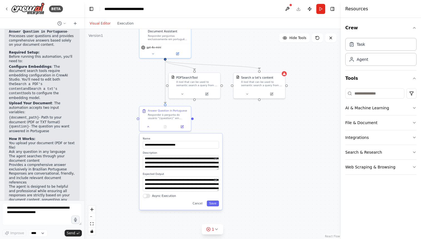
drag, startPoint x: 237, startPoint y: 190, endPoint x: 239, endPoint y: 148, distance: 42.1
click at [239, 148] on div ".deletable-edge-delete-btn { width: 20px; height: 20px; border: 0px solid #ffff…" at bounding box center [212, 134] width 257 height 210
click at [213, 204] on button "Save" at bounding box center [213, 203] width 12 height 6
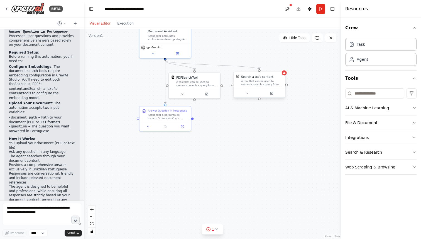
click at [266, 76] on div "Search a txt's content" at bounding box center [257, 76] width 32 height 4
click at [281, 67] on icon at bounding box center [281, 66] width 2 height 3
click at [268, 67] on button "Confirm" at bounding box center [265, 66] width 20 height 7
click at [360, 124] on button "File & Document" at bounding box center [380, 122] width 71 height 14
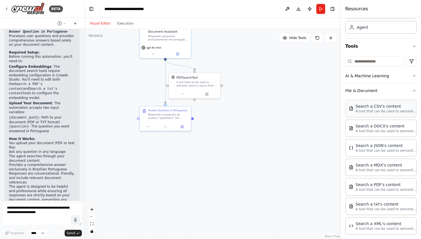
scroll to position [85, 0]
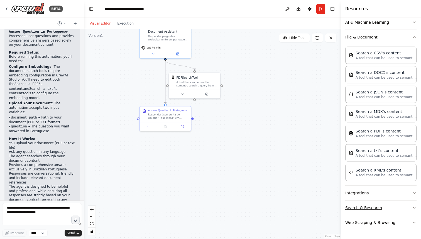
click at [416, 209] on icon "button" at bounding box center [414, 207] width 4 height 4
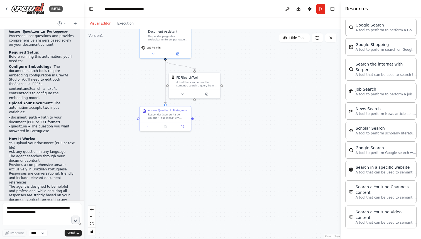
scroll to position [368, 0]
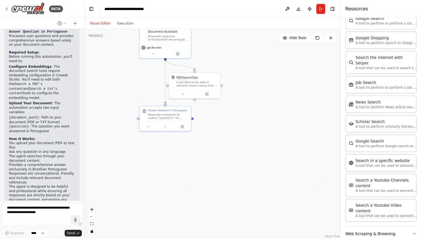
click at [282, 178] on div ".deletable-edge-delete-btn { width: 20px; height: 20px; border: 0px solid #ffff…" at bounding box center [212, 134] width 257 height 210
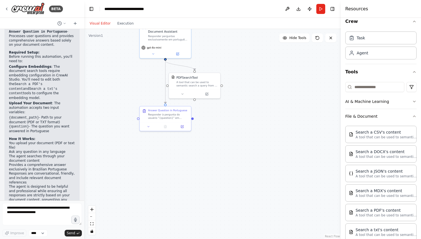
scroll to position [0, 0]
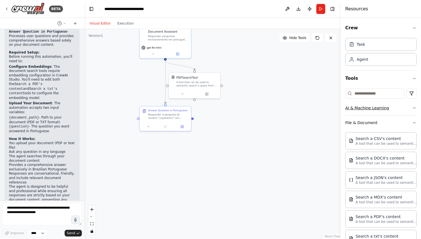
click at [414, 108] on icon "button" at bounding box center [414, 108] width 4 height 4
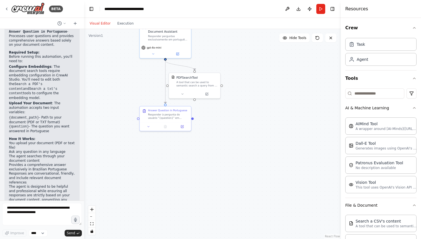
click at [417, 108] on div "Crew Task Agent Tools AI & Machine Learning AIMind Tool A wrapper around [AI-Mi…" at bounding box center [381, 128] width 80 height 221
click at [416, 108] on icon "button" at bounding box center [414, 108] width 4 height 4
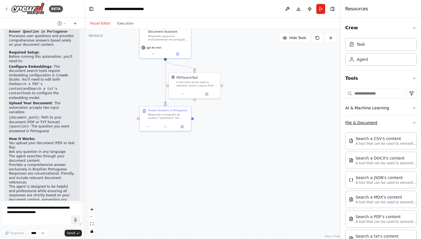
click at [415, 125] on button "File & Document" at bounding box center [380, 122] width 71 height 14
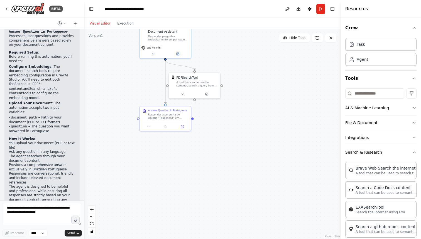
click at [413, 151] on icon "button" at bounding box center [414, 152] width 4 height 4
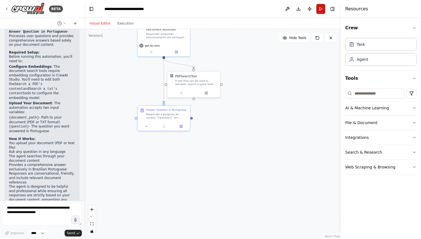
click at [319, 13] on button "Run" at bounding box center [320, 9] width 9 height 10
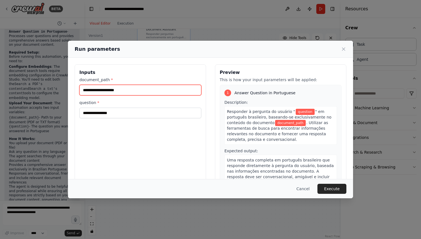
click at [132, 90] on input "document_path *" at bounding box center [140, 90] width 122 height 11
paste input "**********"
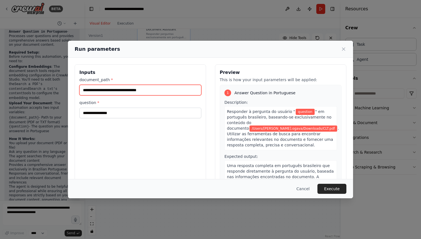
type input "**********"
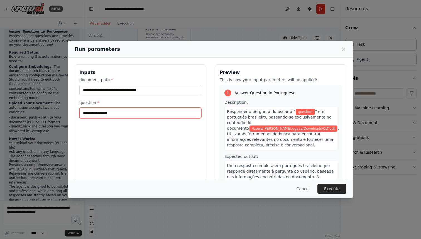
click at [129, 114] on input "question *" at bounding box center [140, 112] width 122 height 11
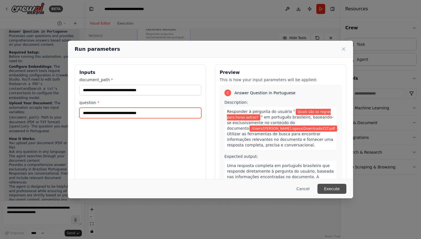
type input "**********"
click at [331, 189] on button "Execute" at bounding box center [331, 188] width 29 height 10
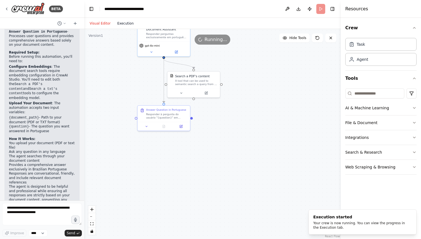
click at [129, 23] on button "Execution" at bounding box center [125, 23] width 23 height 7
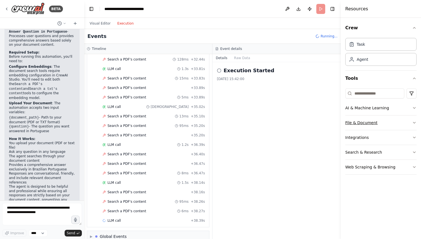
scroll to position [796, 0]
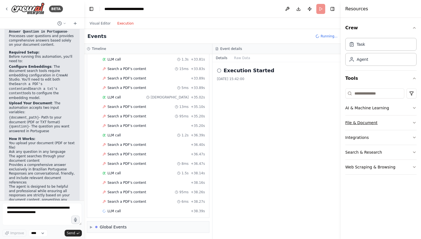
click at [413, 123] on icon "button" at bounding box center [414, 122] width 4 height 4
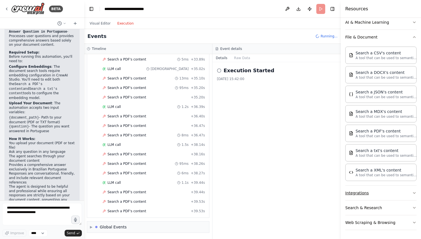
scroll to position [833, 0]
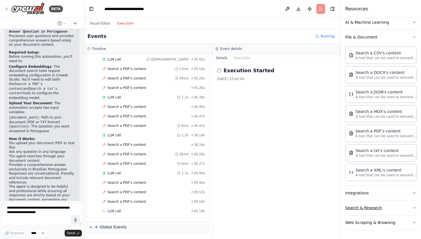
click at [414, 209] on icon "button" at bounding box center [414, 207] width 4 height 4
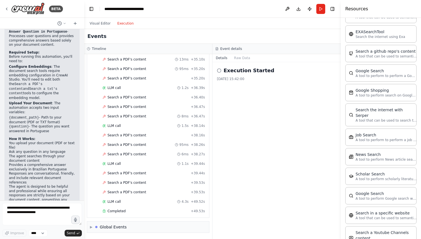
scroll to position [322, 0]
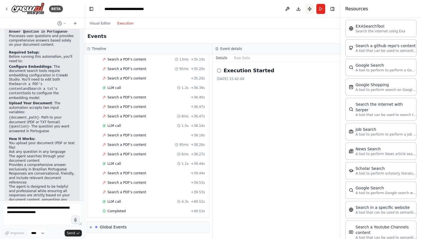
click at [310, 8] on button "Publish" at bounding box center [309, 9] width 9 height 10
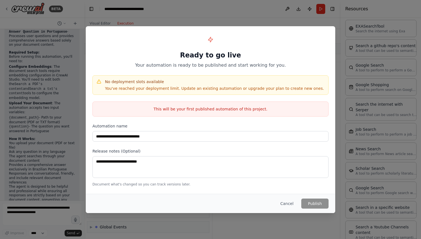
click at [82, 36] on div "**********" at bounding box center [210, 119] width 421 height 239
click at [291, 202] on button "Cancel" at bounding box center [287, 203] width 22 height 10
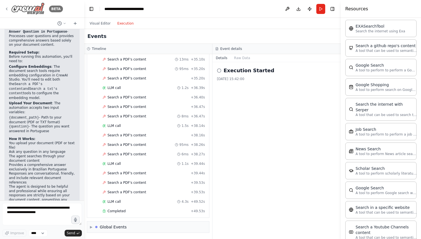
click at [8, 7] on icon at bounding box center [6, 9] width 4 height 4
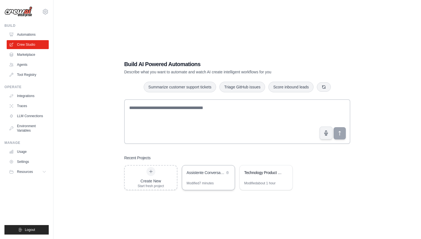
click at [212, 177] on div "Assistente Conversacional BR" at bounding box center [208, 173] width 53 height 16
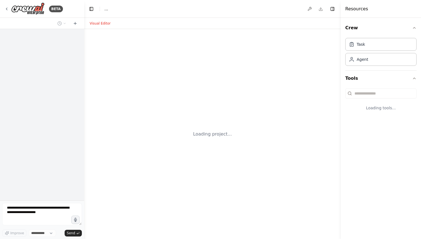
select select "****"
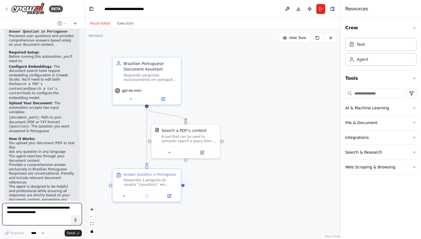
click at [55, 215] on textarea at bounding box center [42, 214] width 80 height 22
drag, startPoint x: 55, startPoint y: 215, endPoint x: 18, endPoint y: 207, distance: 38.1
click at [18, 207] on textarea at bounding box center [42, 214] width 80 height 22
type textarea "**********"
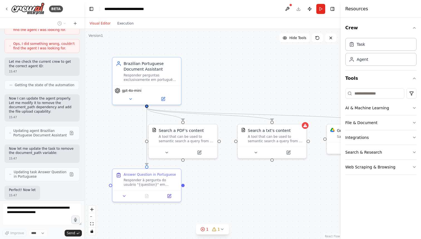
scroll to position [834, 0]
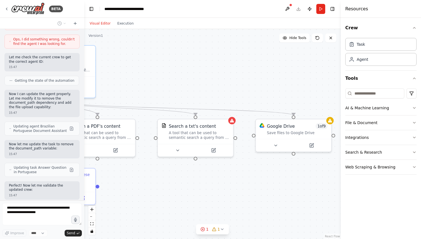
drag, startPoint x: 292, startPoint y: 84, endPoint x: 196, endPoint y: 65, distance: 97.3
click at [196, 65] on div ".deletable-edge-delete-btn { width: 20px; height: 20px; border: 0px solid #ffff…" at bounding box center [212, 134] width 257 height 210
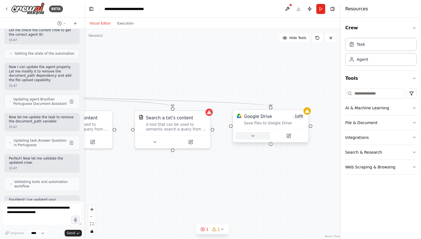
click at [252, 134] on icon at bounding box center [252, 135] width 5 height 5
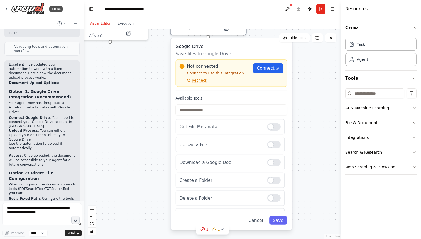
drag, startPoint x: 201, startPoint y: 178, endPoint x: 139, endPoint y: 70, distance: 125.0
click at [139, 70] on div ".deletable-edge-delete-btn { width: 20px; height: 20px; border: 0px solid #ffff…" at bounding box center [212, 134] width 257 height 210
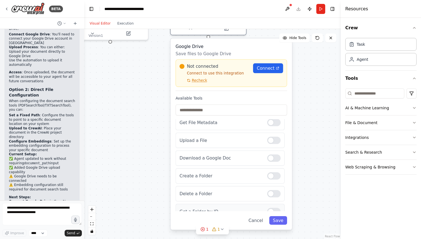
scroll to position [0, 0]
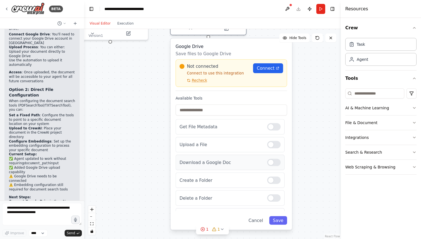
click at [278, 162] on div at bounding box center [273, 161] width 13 height 7
click at [273, 146] on div at bounding box center [273, 144] width 13 height 7
click at [268, 71] on span "Connect" at bounding box center [266, 68] width 18 height 6
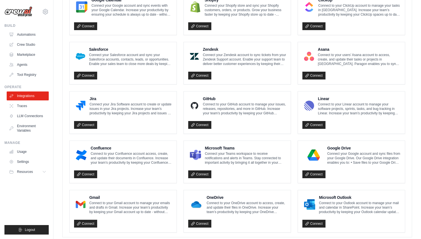
scroll to position [278, 0]
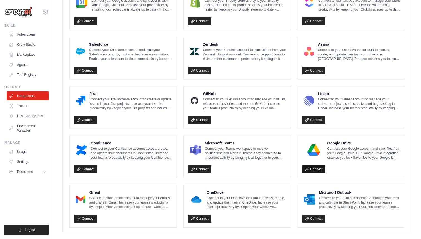
click at [314, 168] on link "Connect" at bounding box center [313, 169] width 23 height 8
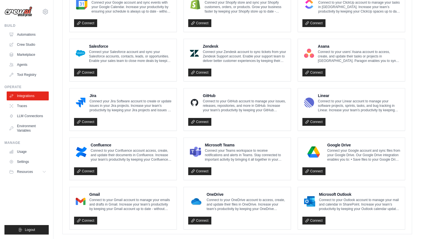
scroll to position [295, 0]
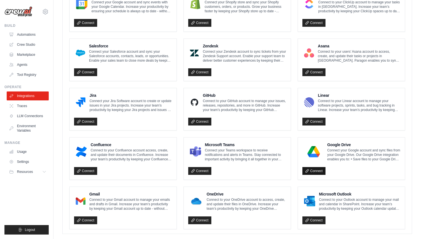
click at [314, 170] on link "Connect" at bounding box center [313, 171] width 23 height 8
click at [28, 45] on link "Crew Studio" at bounding box center [28, 44] width 42 height 9
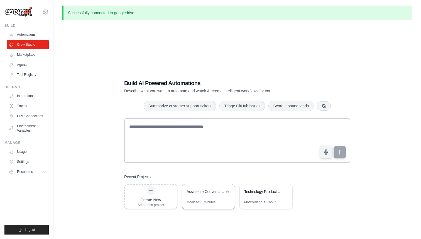
click at [216, 192] on div "Assistente Conversacional BR" at bounding box center [206, 192] width 38 height 6
click at [34, 34] on link "Automations" at bounding box center [28, 34] width 42 height 9
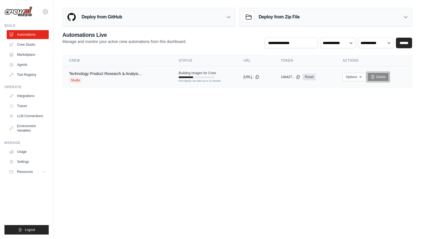
click at [382, 75] on link "Delete" at bounding box center [378, 77] width 21 height 8
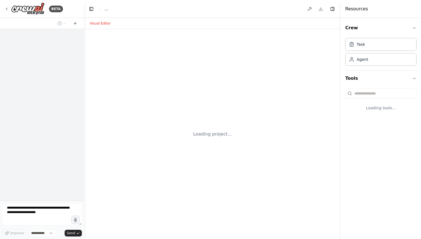
select select "****"
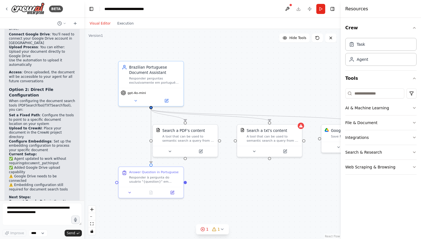
scroll to position [1080, 0]
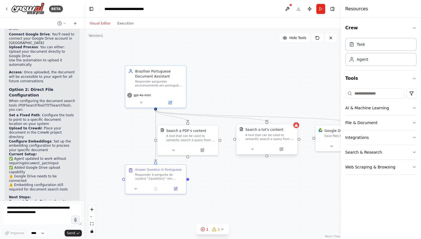
click at [281, 134] on div "A tool that can be used to semantic search a query from a txt's content." at bounding box center [269, 137] width 49 height 8
click at [293, 119] on icon at bounding box center [293, 118] width 2 height 3
click at [277, 116] on button "Confirm" at bounding box center [277, 118] width 20 height 7
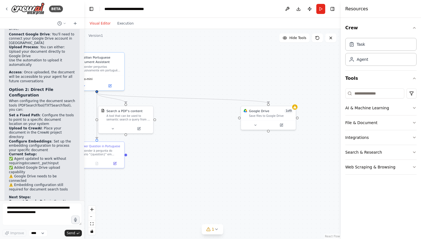
drag, startPoint x: 266, startPoint y: 200, endPoint x: 197, endPoint y: 174, distance: 73.9
click at [197, 174] on div ".deletable-edge-delete-btn { width: 20px; height: 20px; border: 0px solid #ffff…" at bounding box center [212, 134] width 257 height 210
click at [263, 115] on div "Save files to Google Drive" at bounding box center [271, 115] width 44 height 4
click at [292, 100] on icon at bounding box center [291, 99] width 2 height 3
click at [280, 99] on button "Confirm" at bounding box center [276, 99] width 20 height 7
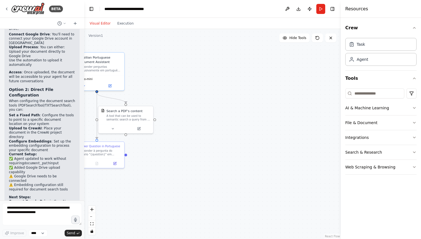
drag, startPoint x: 186, startPoint y: 151, endPoint x: 168, endPoint y: 156, distance: 19.0
click at [168, 156] on div ".deletable-edge-delete-btn { width: 20px; height: 20px; border: 0px solid #ffff…" at bounding box center [212, 134] width 257 height 210
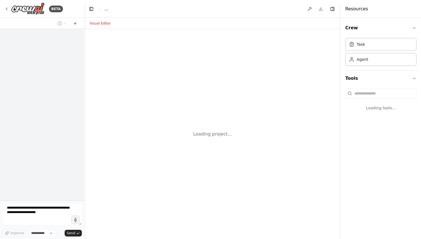
select select "****"
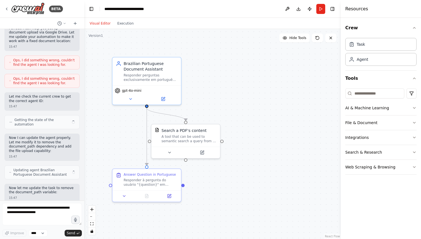
scroll to position [795, 0]
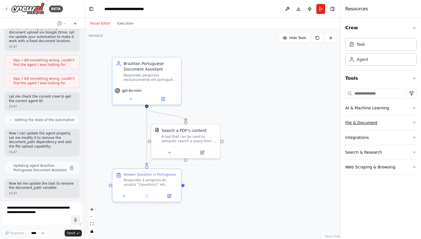
click at [365, 127] on button "File & Document" at bounding box center [380, 122] width 71 height 14
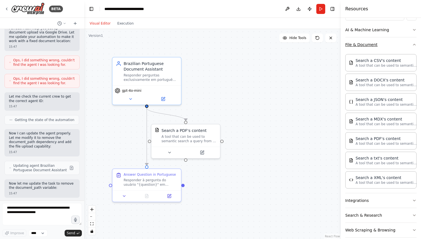
scroll to position [85, 0]
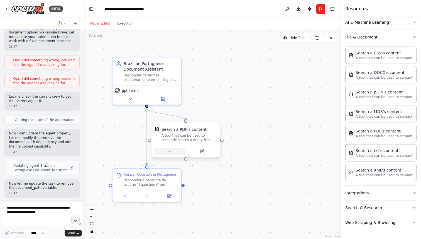
click at [170, 150] on icon at bounding box center [169, 151] width 4 height 4
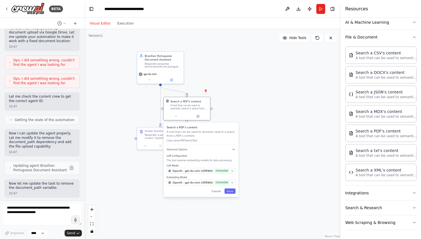
drag, startPoint x: 241, startPoint y: 144, endPoint x: 243, endPoint y: 102, distance: 41.8
click at [243, 102] on div ".deletable-edge-delete-btn { width: 20px; height: 20px; border: 0px solid #ffff…" at bounding box center [212, 134] width 257 height 210
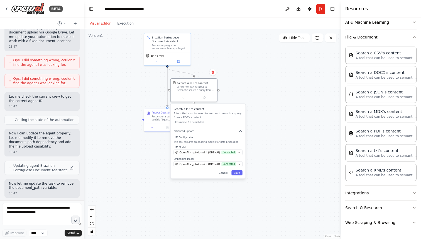
drag, startPoint x: 241, startPoint y: 104, endPoint x: 249, endPoint y: 85, distance: 19.8
click at [249, 85] on div ".deletable-edge-delete-btn { width: 20px; height: 20px; border: 0px solid #ffff…" at bounding box center [212, 134] width 257 height 210
click at [236, 172] on button "Save" at bounding box center [236, 172] width 11 height 5
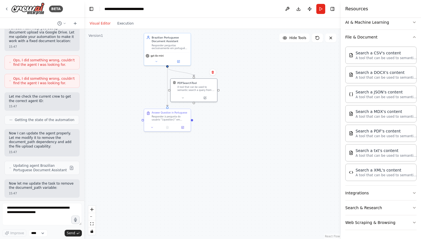
click at [123, 137] on div ".deletable-edge-delete-btn { width: 20px; height: 20px; border: 0px solid #ffff…" at bounding box center [212, 134] width 257 height 210
click at [415, 223] on icon "button" at bounding box center [414, 222] width 4 height 4
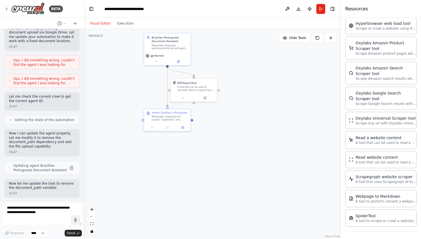
scroll to position [380, 0]
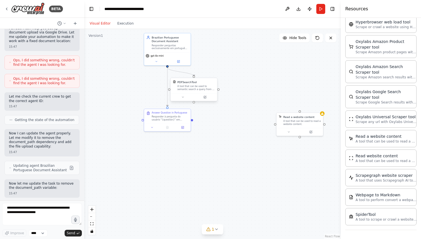
click at [199, 85] on div "A tool that can be used to semantic search a query from a PDF's content." at bounding box center [195, 88] width 37 height 6
click at [214, 72] on icon at bounding box center [213, 72] width 2 height 3
click at [199, 73] on button "Confirm" at bounding box center [197, 72] width 20 height 7
drag, startPoint x: 300, startPoint y: 122, endPoint x: 213, endPoint y: 82, distance: 95.5
click at [213, 82] on div "A tool that can be used to read a website content." at bounding box center [214, 84] width 37 height 6
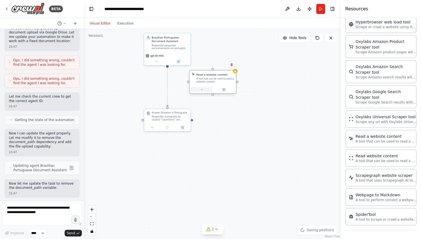
click at [203, 89] on icon at bounding box center [201, 89] width 3 height 3
click at [233, 63] on icon at bounding box center [231, 64] width 3 height 3
click at [230, 63] on icon at bounding box center [231, 64] width 3 height 3
click at [232, 65] on icon at bounding box center [232, 64] width 2 height 3
click at [215, 61] on button "Confirm" at bounding box center [216, 64] width 20 height 7
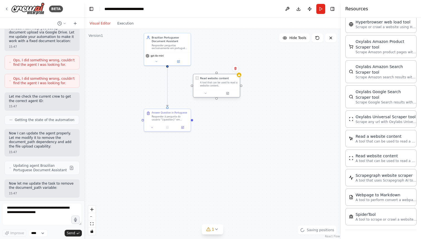
drag, startPoint x: 275, startPoint y: 141, endPoint x: 210, endPoint y: 88, distance: 83.8
click at [210, 88] on div "Read website content A tool that can be used to read a website content." at bounding box center [216, 81] width 47 height 15
click at [207, 92] on button at bounding box center [205, 93] width 21 height 4
click at [236, 66] on button at bounding box center [235, 68] width 7 height 7
click at [222, 68] on button "Confirm" at bounding box center [220, 68] width 20 height 7
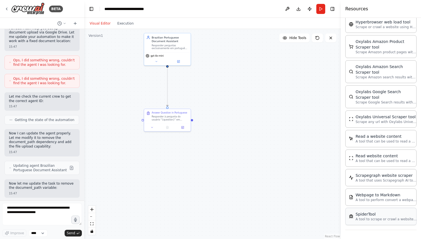
click at [377, 215] on div "SpiderTool" at bounding box center [386, 214] width 61 height 6
drag, startPoint x: 278, startPoint y: 130, endPoint x: 214, endPoint y: 66, distance: 90.4
click at [214, 70] on div "A tool to scrape or crawl a website and return LLM-ready content." at bounding box center [229, 73] width 37 height 6
click at [209, 75] on icon at bounding box center [209, 74] width 3 height 3
click at [222, 109] on button "Advanced Options" at bounding box center [234, 108] width 69 height 4
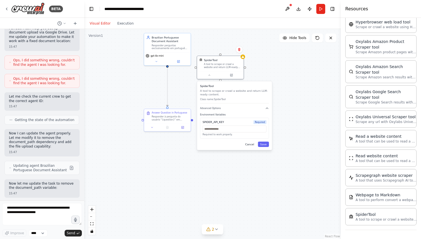
click at [248, 144] on button "Cancel" at bounding box center [250, 143] width 14 height 5
click at [239, 50] on icon at bounding box center [239, 49] width 2 height 3
click at [228, 48] on button "Confirm" at bounding box center [224, 49] width 20 height 7
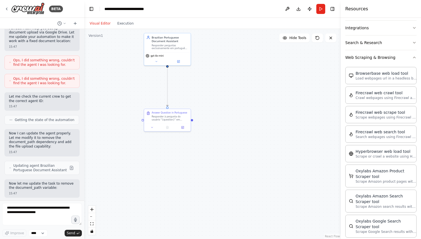
scroll to position [249, 0]
click at [377, 97] on p "Crawl webpages using Firecrawl and return the contents" at bounding box center [386, 98] width 61 height 4
click at [247, 102] on icon at bounding box center [247, 100] width 3 height 3
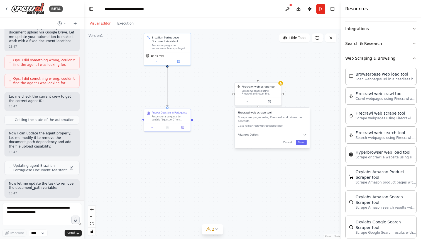
click at [254, 134] on span "Advanced Options" at bounding box center [248, 134] width 21 height 3
click at [289, 170] on button "Cancel" at bounding box center [288, 170] width 14 height 5
click at [261, 87] on div "Firecrawl web scrape tool" at bounding box center [259, 86] width 34 height 4
click at [277, 76] on icon at bounding box center [277, 75] width 2 height 3
click at [267, 76] on button "Confirm" at bounding box center [261, 76] width 20 height 7
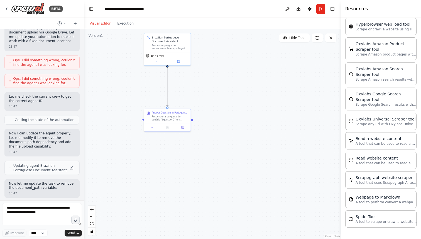
scroll to position [380, 0]
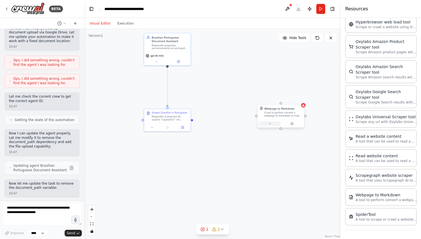
click at [272, 125] on button at bounding box center [269, 123] width 21 height 4
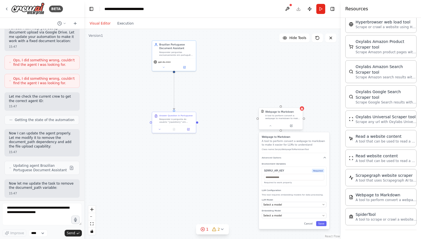
click at [291, 116] on div "A tool to perform convert a webpage to markdown to make it easier for LLMs to u…" at bounding box center [282, 117] width 35 height 6
click at [298, 101] on icon at bounding box center [298, 101] width 2 height 3
click at [286, 101] on button "Confirm" at bounding box center [283, 102] width 20 height 7
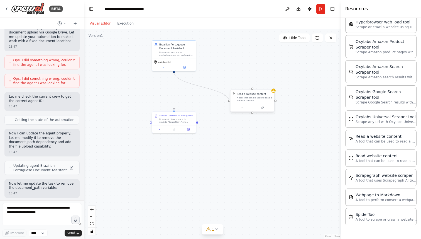
drag, startPoint x: 174, startPoint y: 71, endPoint x: 229, endPoint y: 100, distance: 62.8
click at [229, 100] on div "Brazilian Portuguese Document Assistant Responder perguntas exclusivamente em p…" at bounding box center [216, 90] width 164 height 134
click at [251, 97] on div "A tool that can be used to read a website content." at bounding box center [254, 99] width 35 height 6
click at [177, 49] on div "Brazilian Portuguese Document Assistant Responder perguntas exclusivamente em p…" at bounding box center [176, 49] width 35 height 14
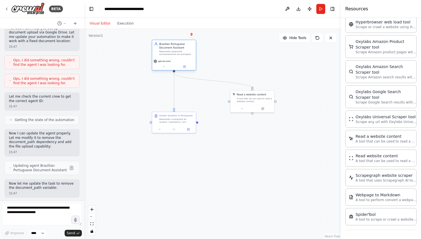
click at [177, 49] on div "Brazilian Portuguese Document Assistant Responder perguntas exclusivamente em p…" at bounding box center [176, 49] width 35 height 14
click at [165, 65] on button at bounding box center [163, 66] width 20 height 4
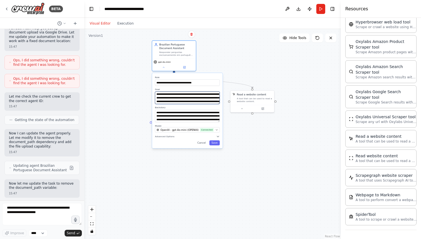
scroll to position [3, 0]
drag, startPoint x: 168, startPoint y: 101, endPoint x: 199, endPoint y: 97, distance: 30.7
click at [199, 97] on textarea "**********" at bounding box center [187, 97] width 65 height 13
paste textarea "**********"
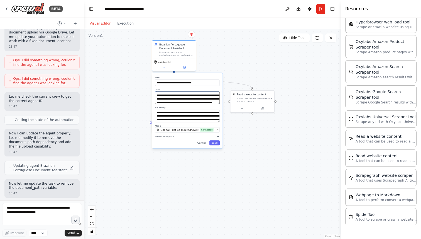
click at [180, 96] on textarea "**********" at bounding box center [187, 97] width 65 height 13
click at [179, 95] on textarea "**********" at bounding box center [187, 97] width 65 height 13
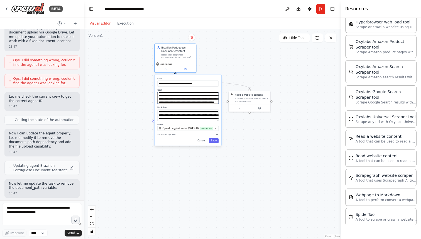
type textarea "**********"
click at [215, 144] on div "**********" at bounding box center [188, 109] width 67 height 71
click at [216, 141] on button "Save" at bounding box center [214, 140] width 10 height 5
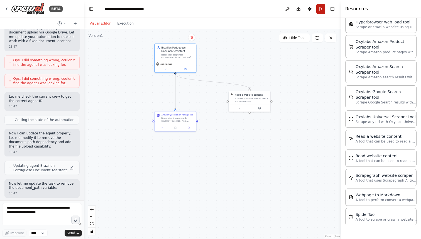
click at [321, 6] on button "Run" at bounding box center [320, 9] width 9 height 10
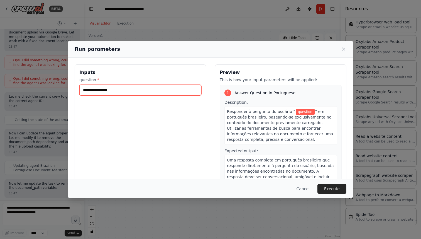
click at [122, 91] on input "question *" at bounding box center [140, 90] width 122 height 11
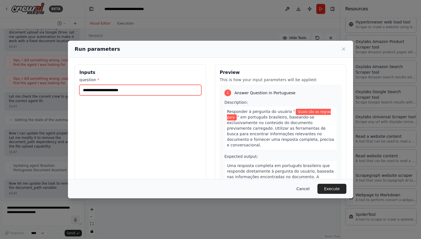
type input "**********"
drag, startPoint x: 308, startPoint y: 188, endPoint x: 297, endPoint y: 178, distance: 15.6
click at [308, 188] on button "Cancel" at bounding box center [303, 188] width 22 height 10
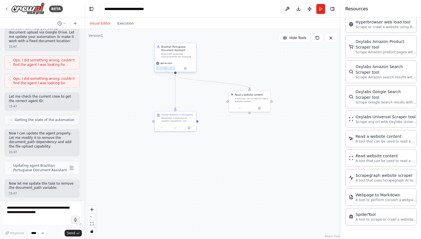
click at [169, 68] on button at bounding box center [165, 68] width 19 height 4
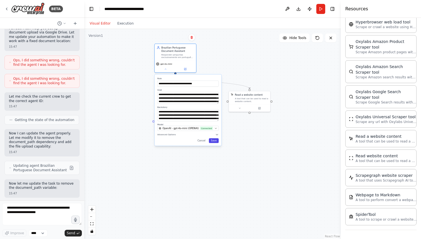
click at [215, 140] on button "Save" at bounding box center [214, 140] width 10 height 5
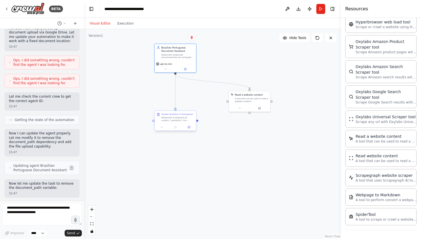
click at [181, 120] on div "Responder à pergunta do usuário "{question}" em português brasileiro, baseando-…" at bounding box center [178, 118] width 33 height 5
click at [161, 126] on icon at bounding box center [161, 127] width 3 height 3
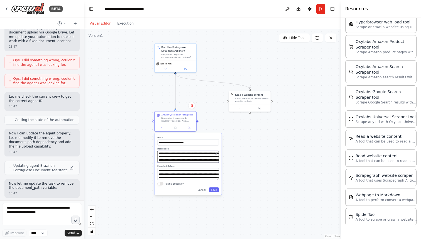
scroll to position [0, 0]
drag, startPoint x: 173, startPoint y: 159, endPoint x: 208, endPoint y: 153, distance: 35.9
click at [210, 155] on textarea "**********" at bounding box center [188, 157] width 62 height 12
click at [177, 55] on div "Responder perguntas exclusivamente em português brasileiro com base somente no …" at bounding box center [178, 54] width 33 height 5
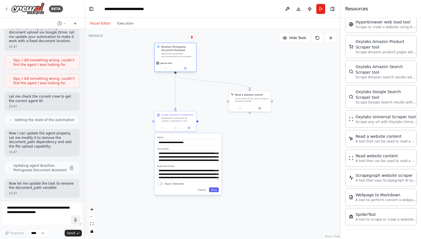
click at [177, 55] on div "Responder perguntas exclusivamente em português brasileiro com base somente no …" at bounding box center [178, 54] width 33 height 5
click at [164, 70] on div "gpt-4o-mini" at bounding box center [175, 66] width 41 height 12
click at [165, 68] on icon at bounding box center [165, 68] width 3 height 3
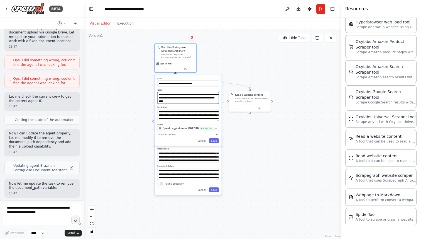
scroll to position [17, 0]
drag, startPoint x: 169, startPoint y: 97, endPoint x: 187, endPoint y: 95, distance: 18.5
click at [187, 95] on textarea "**********" at bounding box center [188, 98] width 62 height 12
click at [193, 159] on textarea "**********" at bounding box center [188, 157] width 62 height 12
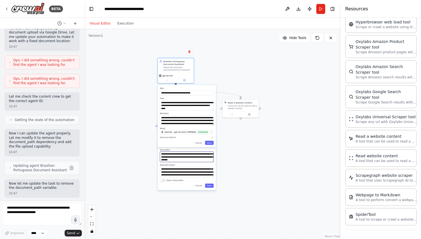
scroll to position [0, 0]
drag, startPoint x: 174, startPoint y: 160, endPoint x: 211, endPoint y: 158, distance: 37.1
click at [207, 158] on textarea "**********" at bounding box center [187, 156] width 54 height 10
paste textarea "**********"
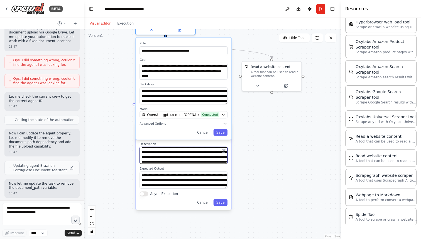
click at [173, 155] on textarea "**********" at bounding box center [184, 155] width 88 height 17
click at [163, 152] on textarea "**********" at bounding box center [184, 155] width 88 height 17
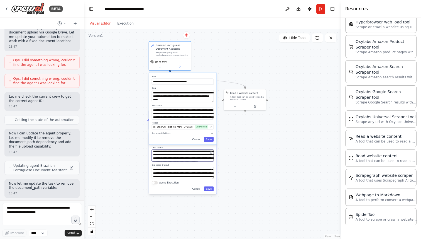
click at [182, 157] on textarea "**********" at bounding box center [183, 155] width 62 height 12
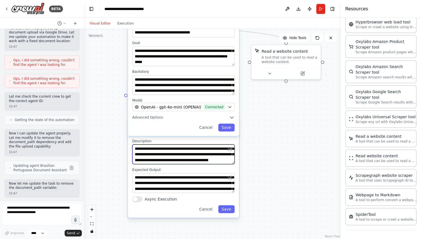
scroll to position [26, 0]
type textarea "**********"
click at [227, 211] on button "Save" at bounding box center [226, 209] width 16 height 8
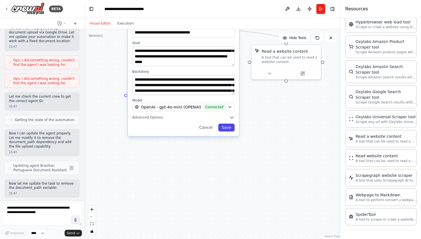
click at [229, 129] on button "Save" at bounding box center [226, 127] width 16 height 8
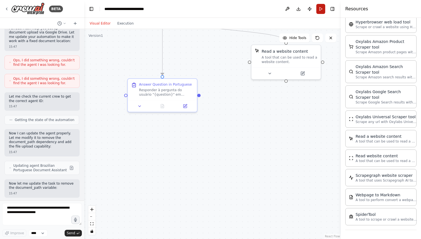
click at [322, 9] on button "Run" at bounding box center [320, 9] width 9 height 10
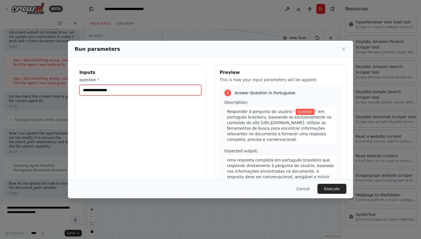
click at [143, 89] on input "question *" at bounding box center [140, 90] width 122 height 11
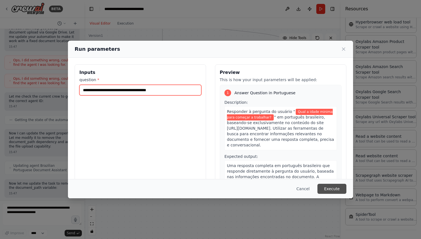
type input "**********"
click at [334, 190] on button "Execute" at bounding box center [331, 188] width 29 height 10
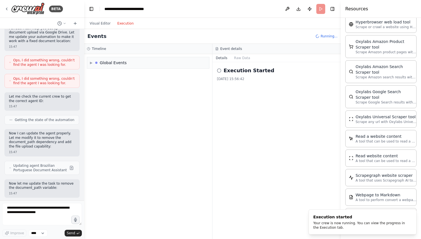
click at [122, 22] on button "Execution" at bounding box center [125, 23] width 23 height 7
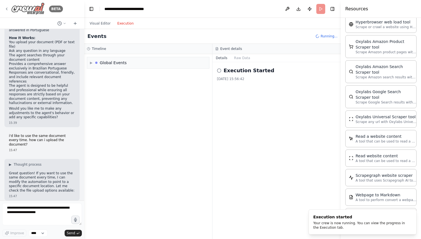
scroll to position [584, 0]
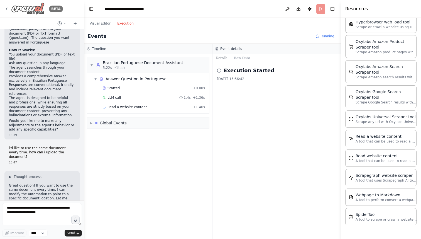
click at [6, 8] on icon at bounding box center [6, 9] width 1 height 2
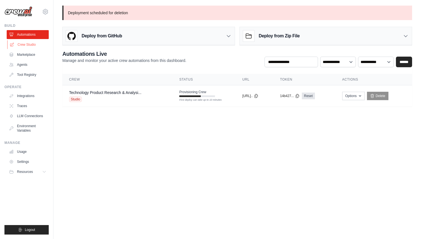
click at [29, 43] on link "Crew Studio" at bounding box center [28, 44] width 42 height 9
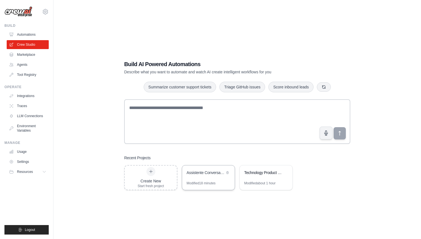
click at [200, 173] on div "Assistente Conversacional BR" at bounding box center [206, 173] width 38 height 6
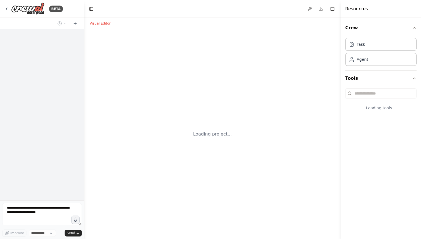
select select "****"
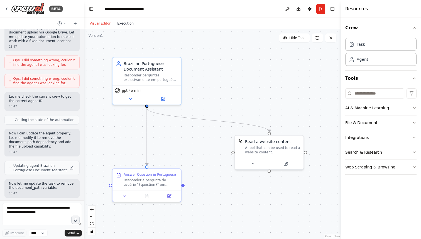
click at [122, 22] on button "Execution" at bounding box center [125, 23] width 23 height 7
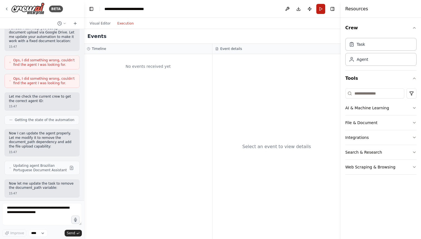
click at [320, 7] on button "Run" at bounding box center [320, 9] width 9 height 10
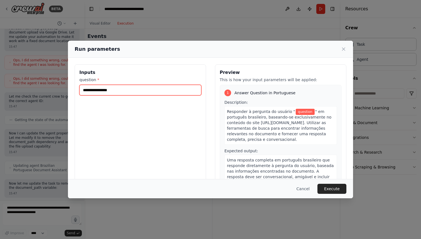
click at [145, 90] on input "question *" at bounding box center [140, 90] width 122 height 11
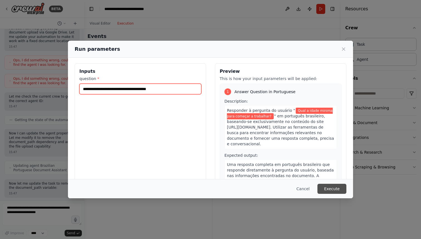
type input "**********"
click at [332, 189] on button "Execute" at bounding box center [331, 188] width 29 height 10
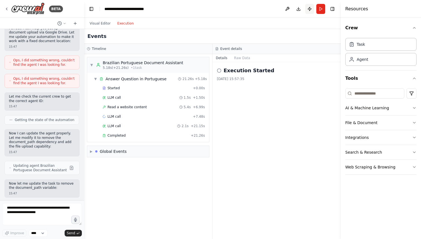
click at [309, 9] on button "Publish" at bounding box center [309, 9] width 9 height 10
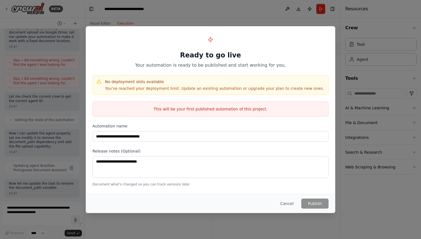
click at [53, 52] on div "**********" at bounding box center [210, 119] width 421 height 239
drag, startPoint x: 288, startPoint y: 203, endPoint x: 274, endPoint y: 198, distance: 14.3
click at [288, 203] on button "Cancel" at bounding box center [287, 203] width 22 height 10
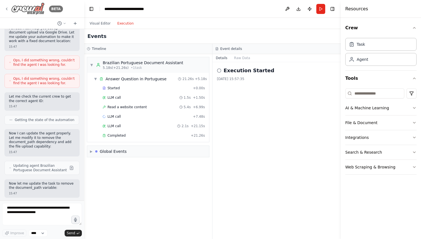
click at [8, 9] on icon at bounding box center [6, 9] width 4 height 4
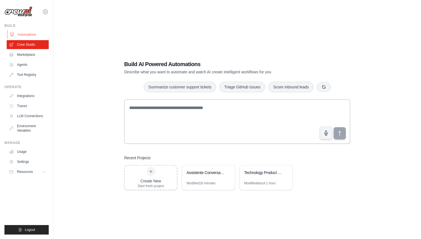
click at [30, 34] on link "Automations" at bounding box center [28, 34] width 42 height 9
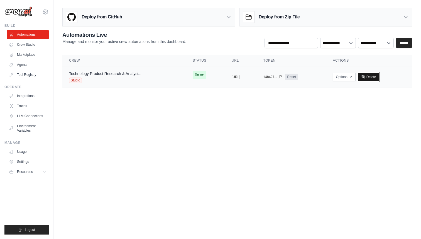
click at [379, 77] on link "Delete" at bounding box center [368, 77] width 21 height 8
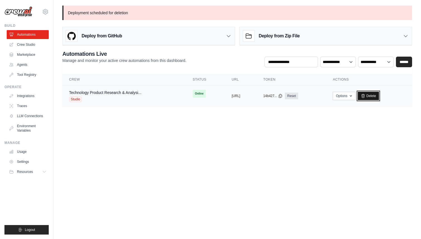
click at [379, 96] on link "Delete" at bounding box center [368, 96] width 21 height 8
click at [34, 43] on link "Crew Studio" at bounding box center [28, 44] width 42 height 9
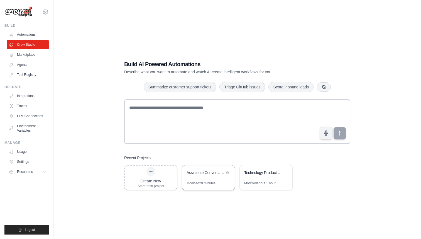
click at [220, 177] on div "Assistente Conversacional BR" at bounding box center [208, 173] width 53 height 16
click at [29, 33] on link "Automations" at bounding box center [28, 34] width 42 height 9
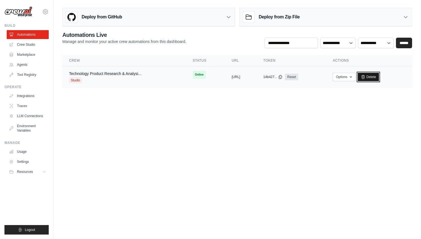
click at [379, 76] on link "Delete" at bounding box center [368, 77] width 21 height 8
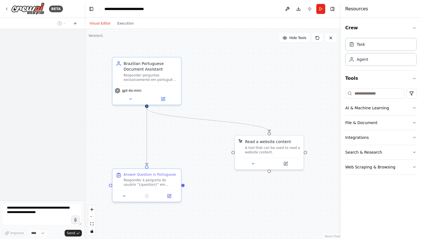
scroll to position [799, 0]
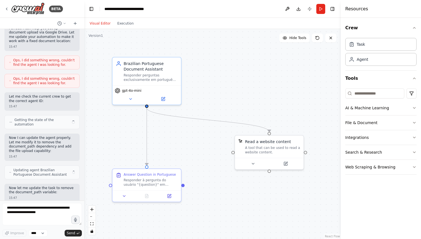
click at [309, 8] on header "**********" at bounding box center [212, 9] width 257 height 18
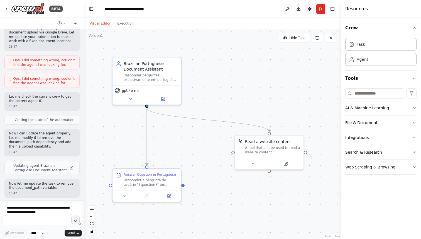
click at [309, 8] on button "Publish" at bounding box center [309, 9] width 9 height 10
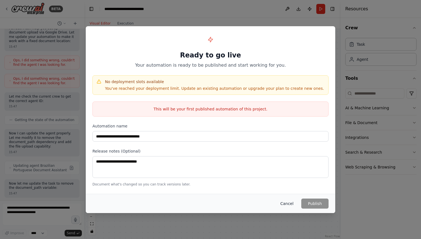
click at [288, 202] on button "Cancel" at bounding box center [287, 203] width 22 height 10
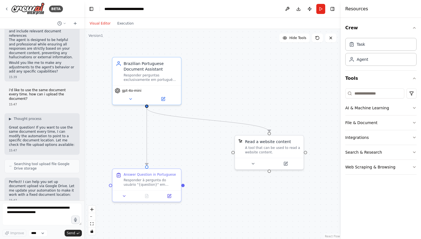
scroll to position [628, 0]
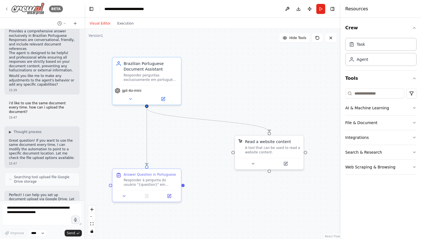
click at [8, 9] on icon at bounding box center [6, 9] width 4 height 4
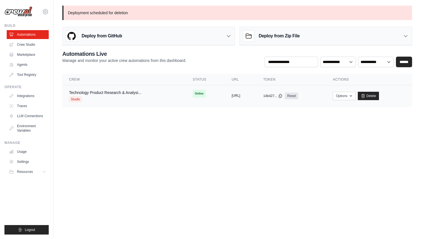
click at [235, 95] on button "[URL]" at bounding box center [236, 95] width 9 height 4
click at [283, 96] on icon at bounding box center [280, 95] width 4 height 4
click at [27, 45] on link "Crew Studio" at bounding box center [28, 44] width 42 height 9
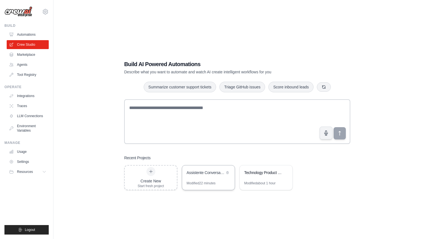
click at [221, 173] on div "Assistente Conversacional BR" at bounding box center [206, 173] width 38 height 6
click at [35, 33] on link "Automations" at bounding box center [28, 34] width 42 height 9
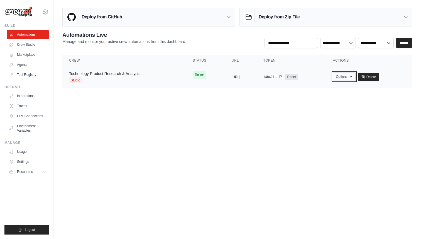
click at [355, 77] on button "Options" at bounding box center [344, 76] width 23 height 8
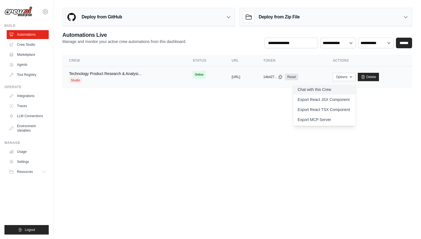
click at [342, 89] on link "Chat with this Crew" at bounding box center [324, 89] width 62 height 10
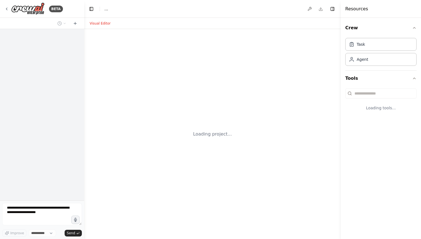
select select "****"
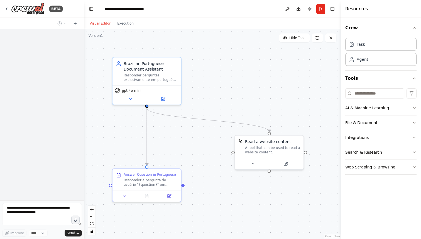
click at [307, 8] on header "**********" at bounding box center [212, 9] width 257 height 18
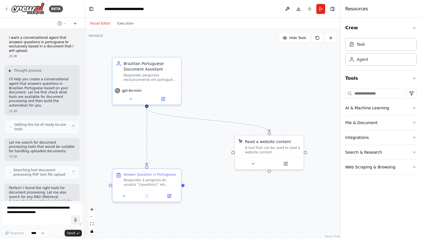
scroll to position [1088, 0]
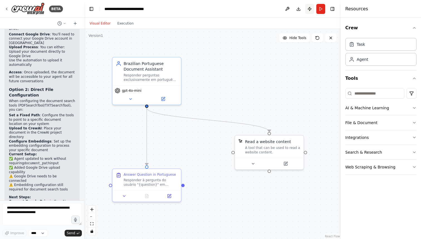
click at [308, 8] on button "Publish" at bounding box center [309, 9] width 9 height 10
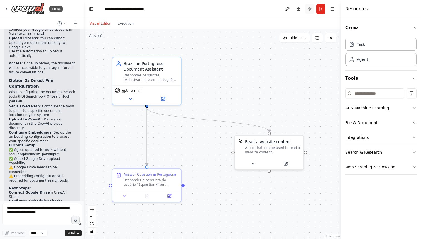
scroll to position [1080, 0]
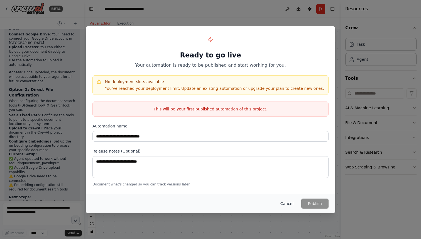
click at [292, 202] on button "Cancel" at bounding box center [287, 203] width 22 height 10
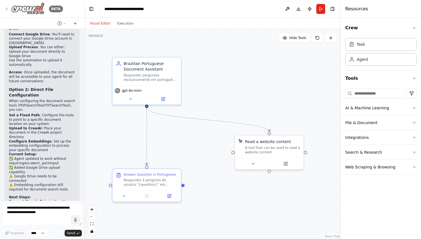
click at [5, 6] on div "BETA" at bounding box center [33, 9] width 58 height 13
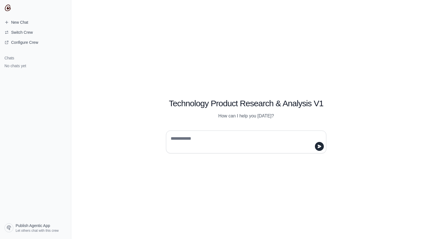
click at [235, 145] on textarea at bounding box center [245, 142] width 150 height 16
type textarea "**********"
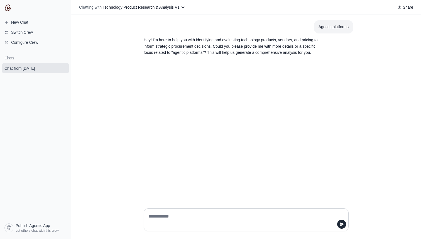
click at [207, 215] on textarea at bounding box center [244, 220] width 194 height 16
click at [177, 217] on textarea "**********" at bounding box center [244, 220] width 194 height 16
type textarea "**********"
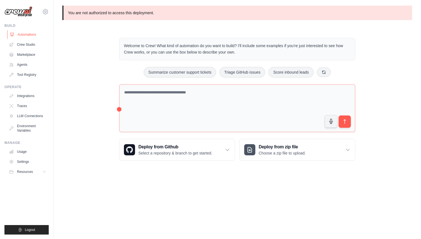
click at [35, 35] on link "Automations" at bounding box center [28, 34] width 42 height 9
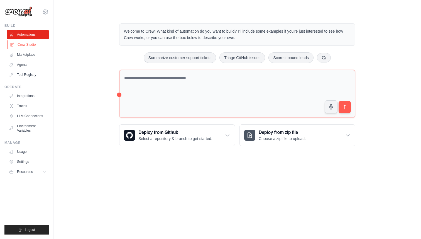
click at [34, 45] on link "Crew Studio" at bounding box center [28, 44] width 42 height 9
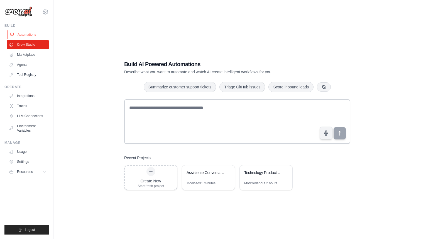
click at [22, 31] on link "Automations" at bounding box center [28, 34] width 42 height 9
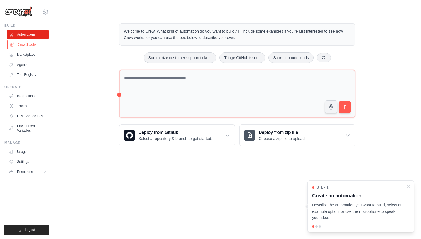
click at [29, 44] on link "Crew Studio" at bounding box center [28, 44] width 42 height 9
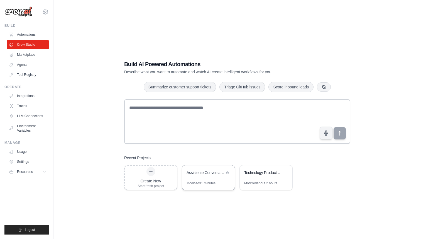
click at [210, 178] on div "Assistente Conversacional BR" at bounding box center [208, 173] width 53 height 16
click at [34, 33] on link "Automations" at bounding box center [28, 34] width 42 height 9
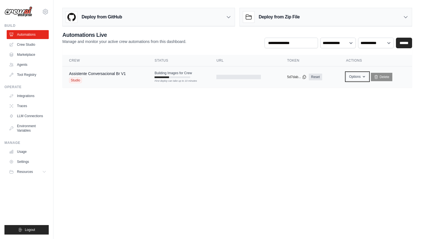
click at [365, 77] on icon "button" at bounding box center [364, 76] width 4 height 4
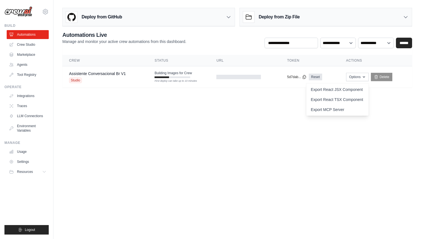
click at [286, 133] on body "[PERSON_NAME][EMAIL_ADDRESS][DOMAIN_NAME] Settings Build Automations Crew Studio" at bounding box center [210, 119] width 421 height 239
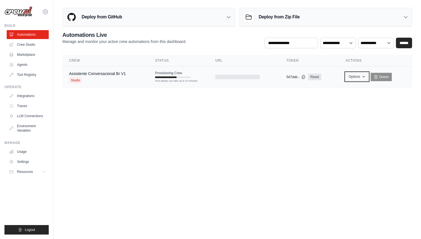
click at [363, 76] on icon "button" at bounding box center [363, 76] width 4 height 4
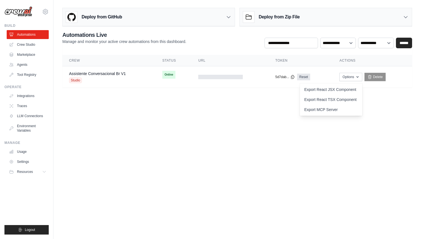
click at [227, 135] on body "[PERSON_NAME][EMAIL_ADDRESS][DOMAIN_NAME] Settings Build Automations Crew Studio" at bounding box center [210, 119] width 421 height 239
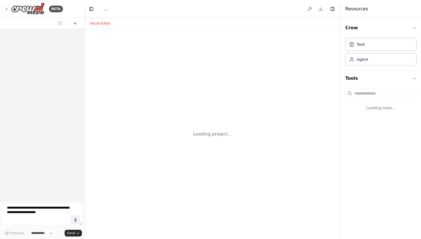
select select "****"
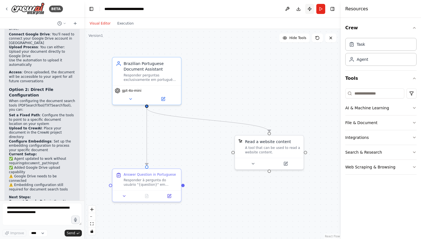
scroll to position [1080, 0]
click at [309, 9] on button "Publish" at bounding box center [309, 9] width 9 height 10
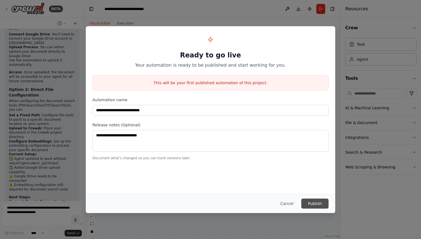
click at [314, 201] on button "Publish" at bounding box center [314, 203] width 27 height 10
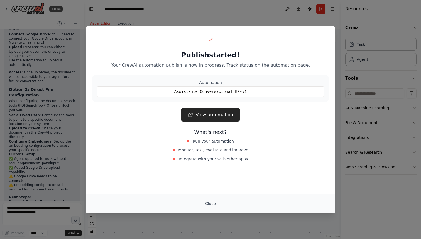
click at [368, 198] on div "Publish started! Your CrewAI automation publish is now in progress. Track statu…" at bounding box center [210, 119] width 421 height 239
click at [209, 203] on button "Close" at bounding box center [210, 203] width 19 height 10
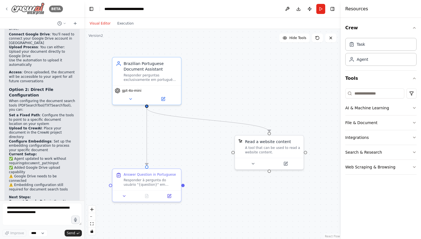
click at [6, 8] on icon at bounding box center [6, 9] width 4 height 4
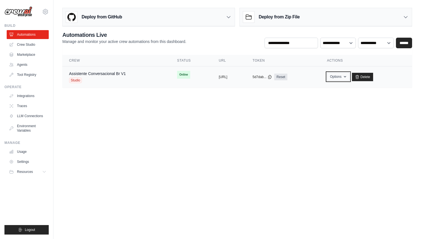
click at [349, 76] on button "Options" at bounding box center [338, 76] width 23 height 8
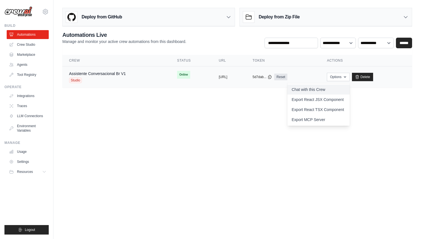
click at [337, 89] on link "Chat with this Crew" at bounding box center [318, 89] width 62 height 10
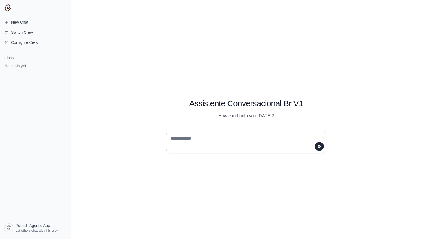
click at [202, 137] on textarea at bounding box center [245, 142] width 150 height 16
type textarea "**********"
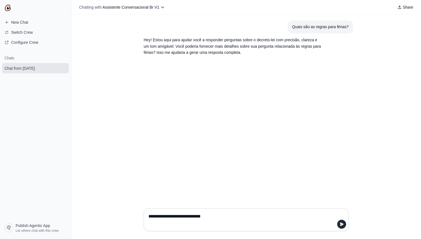
type textarea "**********"
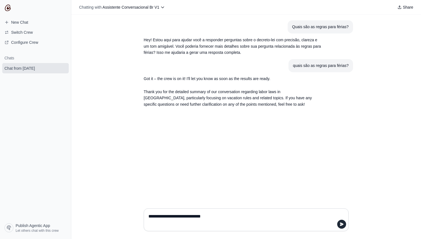
type textarea "**********"
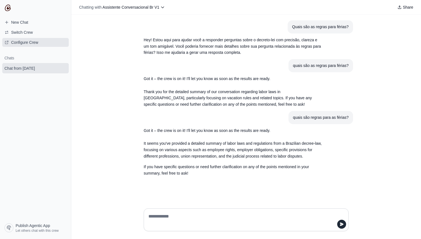
click at [35, 43] on span "Configure Crew" at bounding box center [24, 43] width 27 height 6
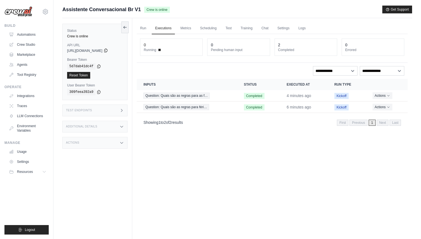
click at [108, 50] on icon at bounding box center [106, 50] width 4 height 4
click at [98, 66] on icon at bounding box center [98, 66] width 3 height 4
click at [144, 30] on link "Run" at bounding box center [143, 29] width 13 height 12
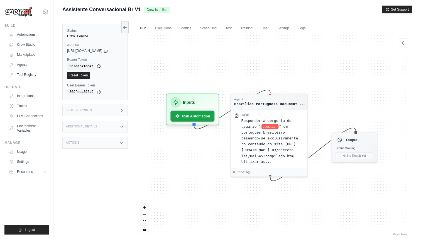
click at [152, 75] on div "Agent Brazilian Portuguese Document ... Task Responder à pergunta do usuário " …" at bounding box center [272, 135] width 271 height 203
click at [28, 45] on link "Crew Studio" at bounding box center [28, 44] width 42 height 9
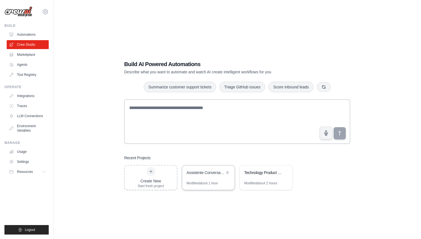
click at [214, 176] on div "Assistente Conversacional BR" at bounding box center [206, 173] width 38 height 7
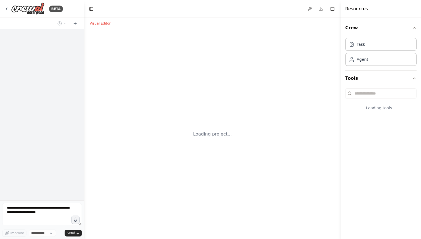
select select "****"
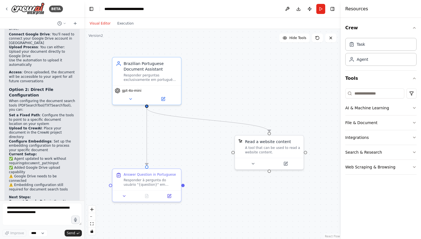
scroll to position [1080, 0]
click at [255, 163] on icon at bounding box center [253, 162] width 4 height 4
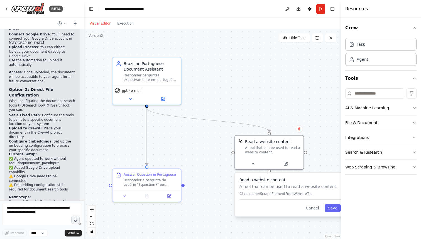
click at [415, 150] on icon "button" at bounding box center [414, 152] width 4 height 4
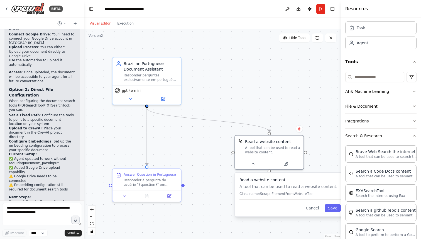
scroll to position [0, 0]
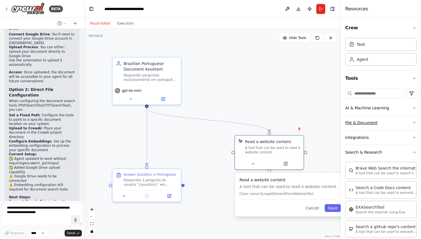
click at [414, 124] on icon "button" at bounding box center [414, 122] width 4 height 4
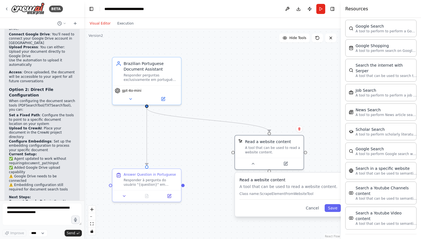
scroll to position [368, 0]
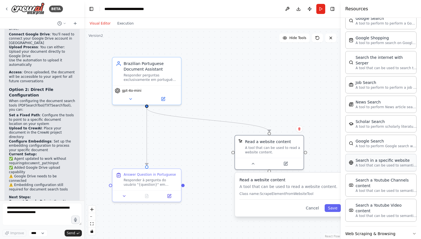
click at [377, 157] on div "Search in a specific website" at bounding box center [386, 160] width 61 height 6
click at [399, 226] on button "Web Scraping & Browsing" at bounding box center [380, 233] width 71 height 14
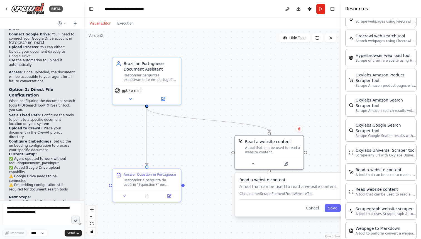
scroll to position [662, 0]
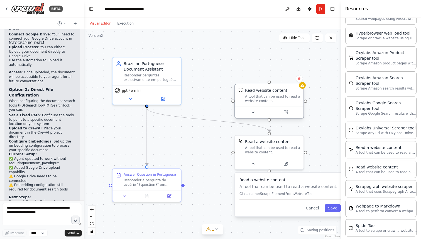
drag, startPoint x: 274, startPoint y: 117, endPoint x: 250, endPoint y: 94, distance: 33.7
click at [250, 94] on div "A tool that can be used to read a website content." at bounding box center [272, 98] width 55 height 9
click at [147, 106] on div ".deletable-edge-delete-btn { width: 20px; height: 20px; border: 0px solid #ffff…" at bounding box center [212, 134] width 257 height 210
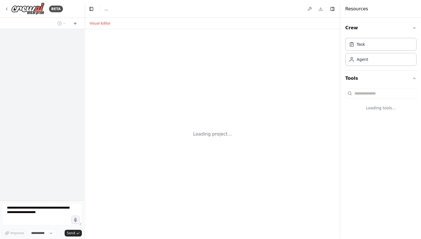
select select "****"
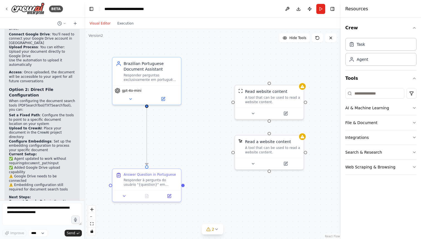
scroll to position [1080, 0]
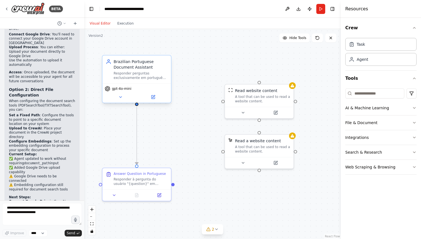
drag, startPoint x: 148, startPoint y: 107, endPoint x: 138, endPoint y: 106, distance: 10.1
click at [138, 106] on div ".deletable-edge-delete-btn { width: 20px; height: 20px; border: 0px solid #ffff…" at bounding box center [212, 134] width 257 height 210
drag, startPoint x: 138, startPoint y: 105, endPoint x: 224, endPoint y: 102, distance: 86.7
click at [224, 102] on div "Brazilian Portuguese Document Assistant Responder perguntas exclusivamente em p…" at bounding box center [202, 133] width 257 height 210
drag, startPoint x: 138, startPoint y: 105, endPoint x: 257, endPoint y: 132, distance: 122.5
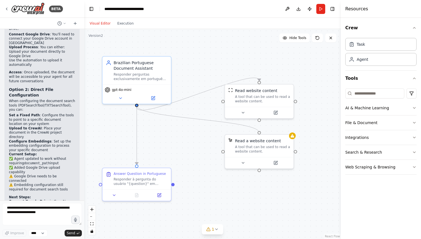
click at [257, 132] on div ".deletable-edge-delete-btn { width: 20px; height: 20px; border: 0px solid #ffff…" at bounding box center [212, 134] width 257 height 210
click at [311, 8] on button "Publish" at bounding box center [309, 9] width 9 height 10
click at [319, 9] on button "Run" at bounding box center [320, 9] width 9 height 10
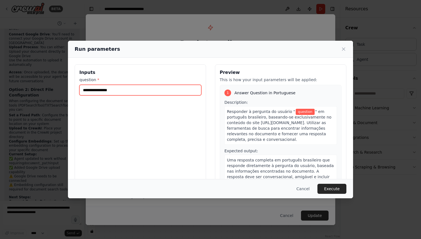
click at [151, 93] on input "question *" at bounding box center [140, 90] width 122 height 11
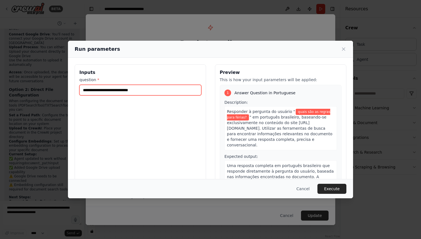
type input "**********"
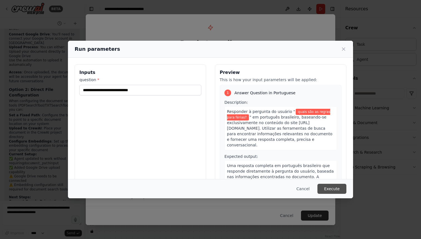
click at [339, 189] on button "Execute" at bounding box center [331, 188] width 29 height 10
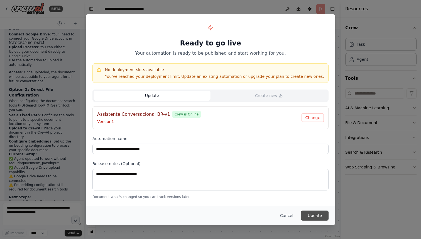
click at [313, 213] on button "Update" at bounding box center [315, 215] width 28 height 10
